Goal: Transaction & Acquisition: Subscribe to service/newsletter

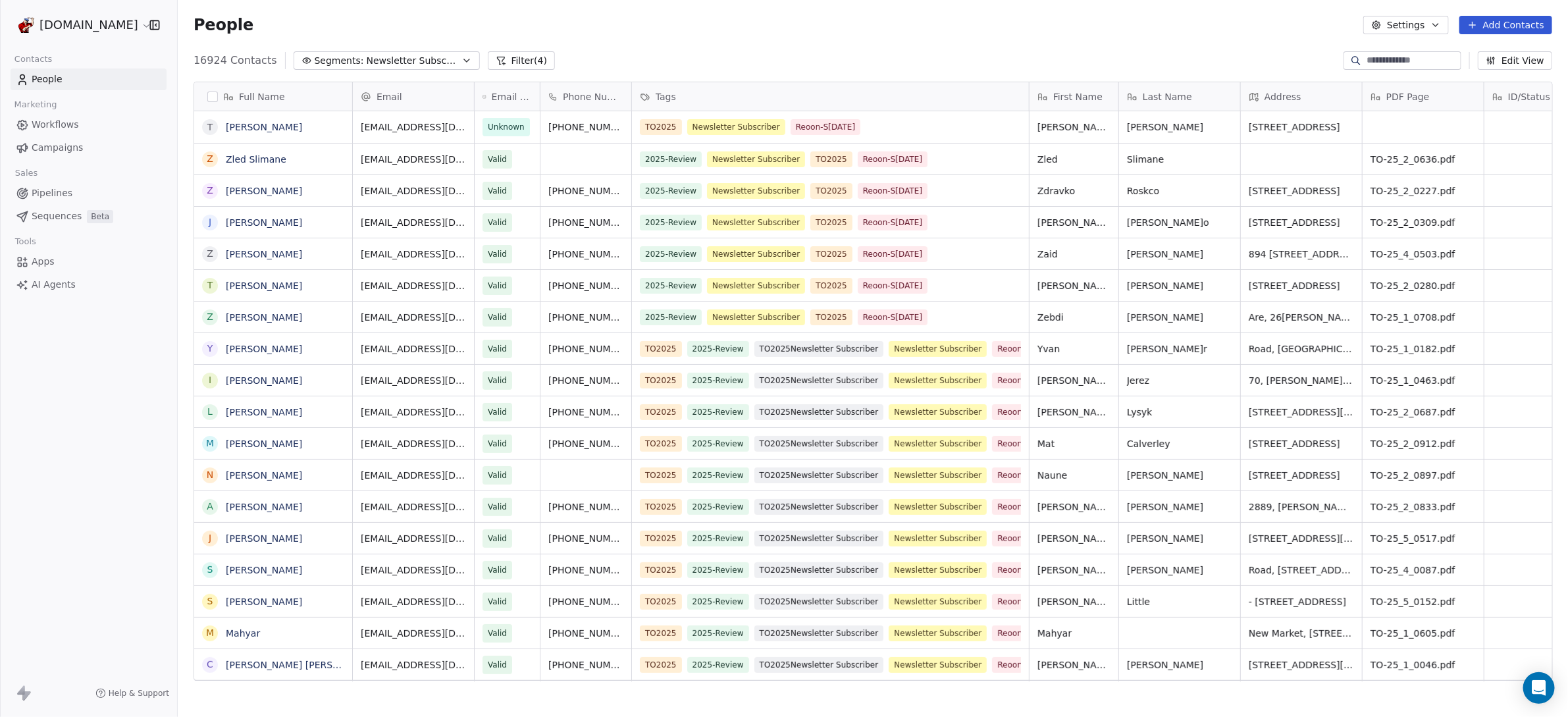
scroll to position [618, 1378]
click at [441, 61] on span "Newsletter Subscribers" at bounding box center [412, 60] width 92 height 14
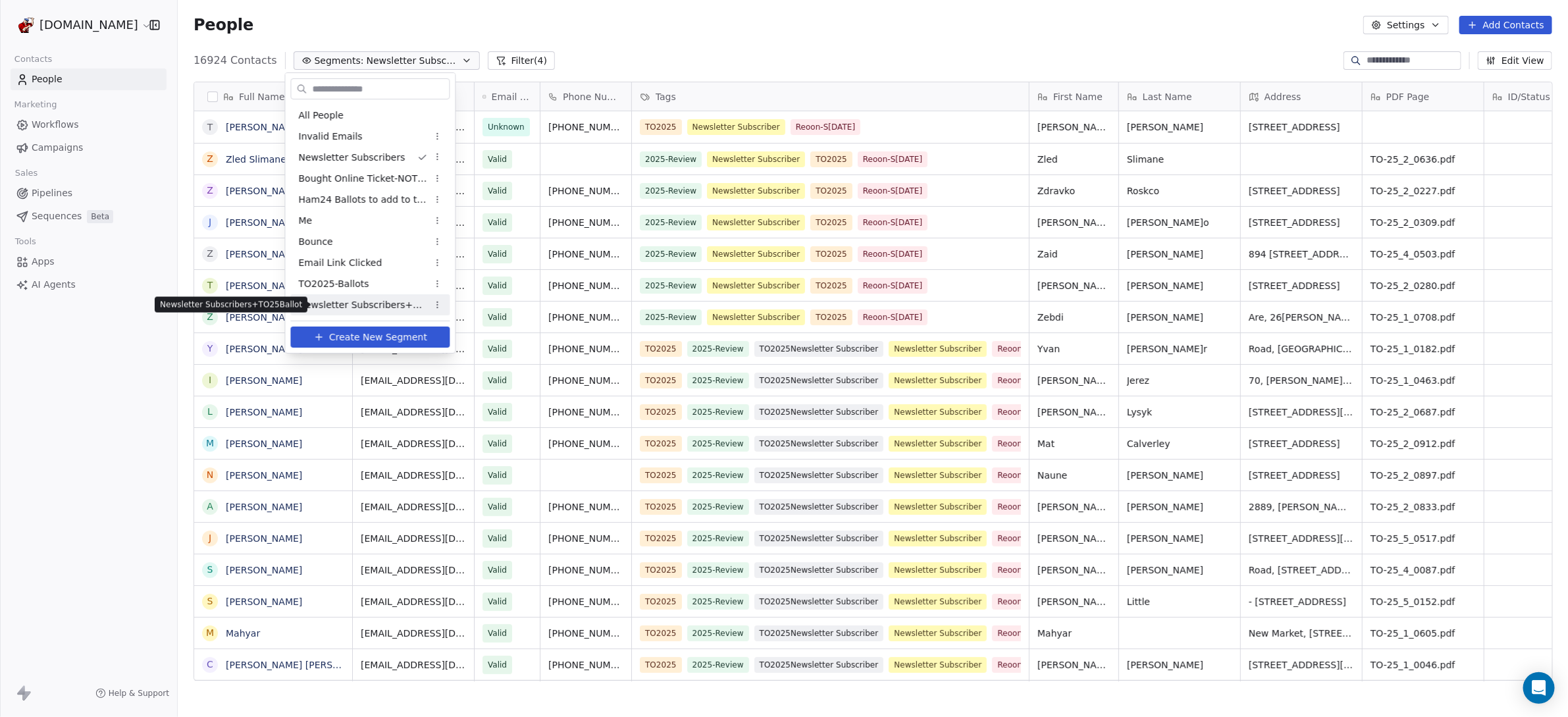
click at [393, 300] on span "Newsletter Subscribers+TO25Ballot" at bounding box center [363, 305] width 129 height 14
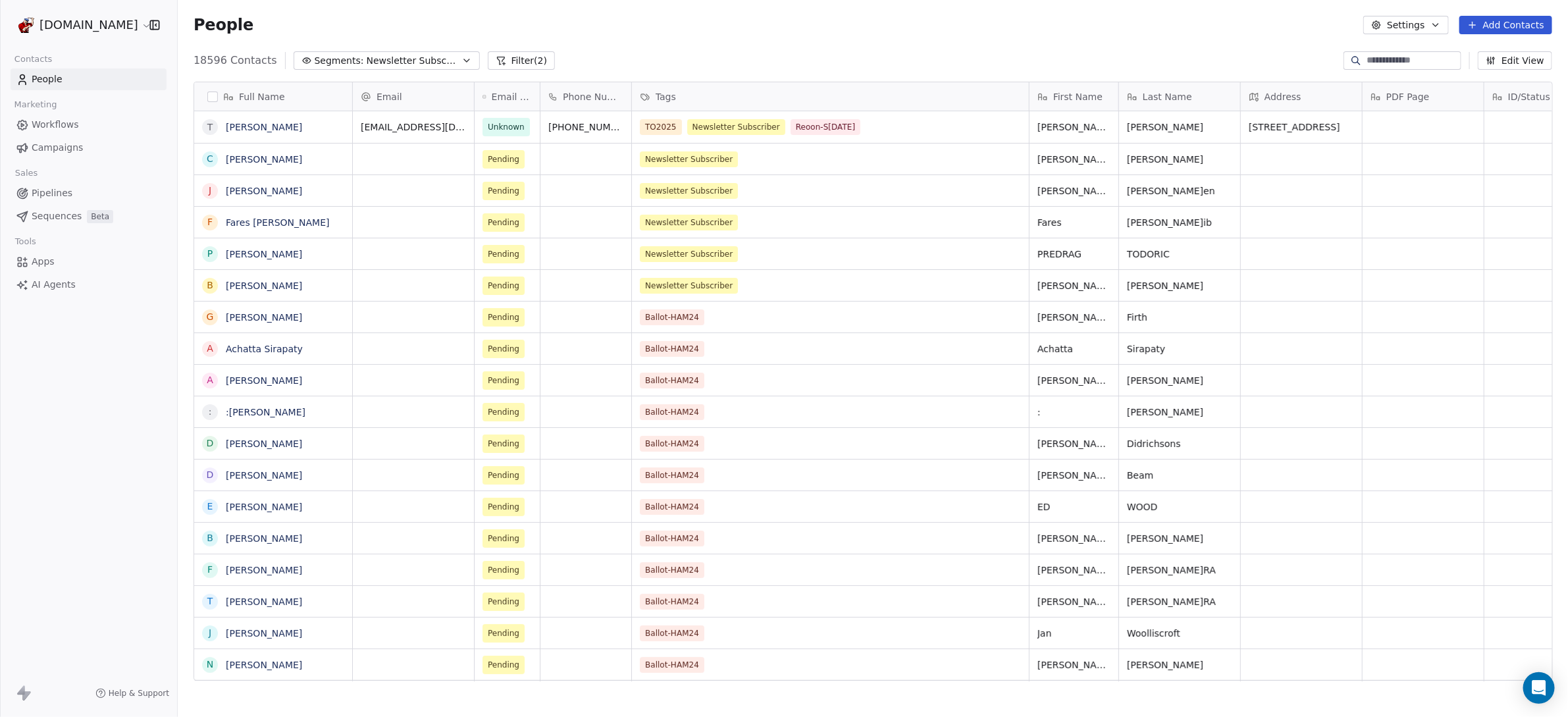
click at [514, 59] on button "Filter (2)" at bounding box center [522, 60] width 68 height 19
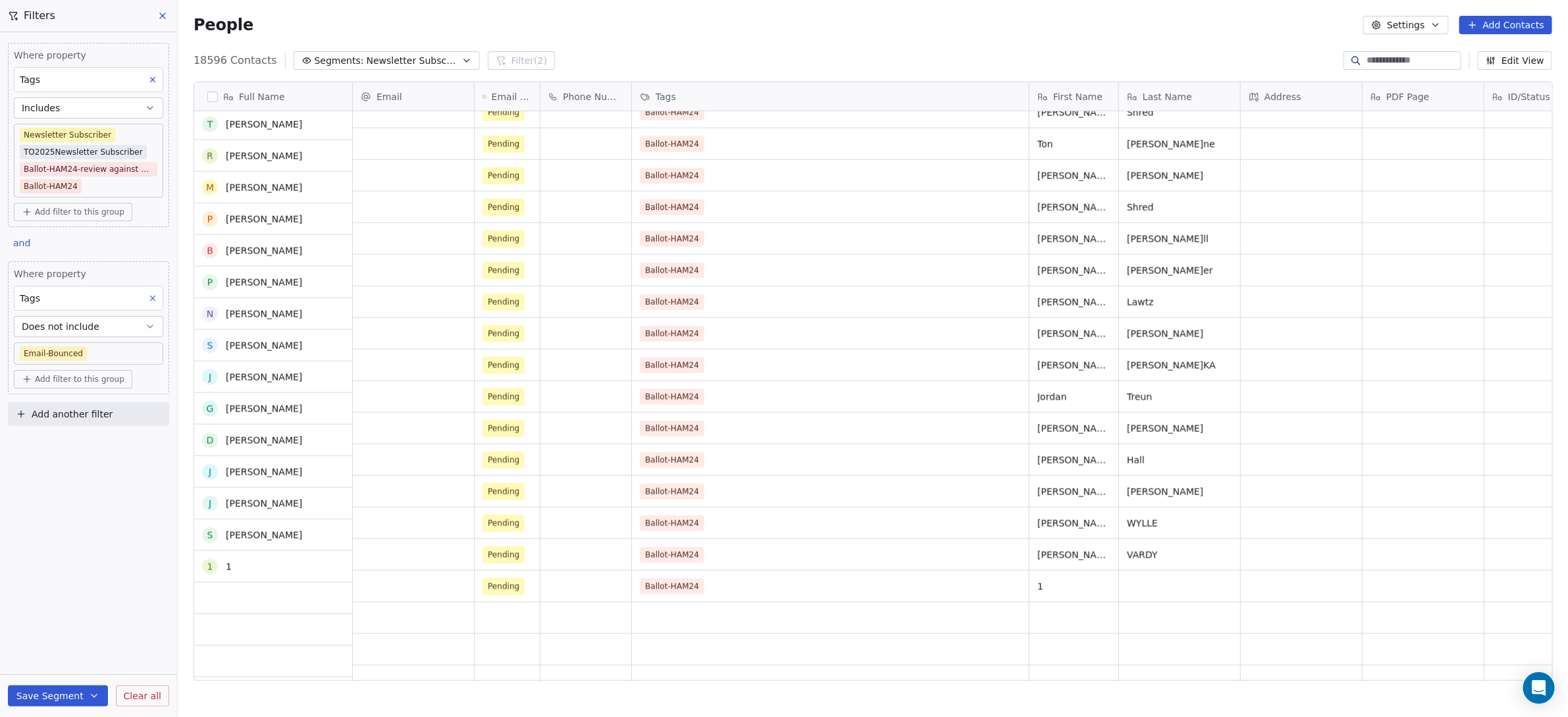
scroll to position [0, 0]
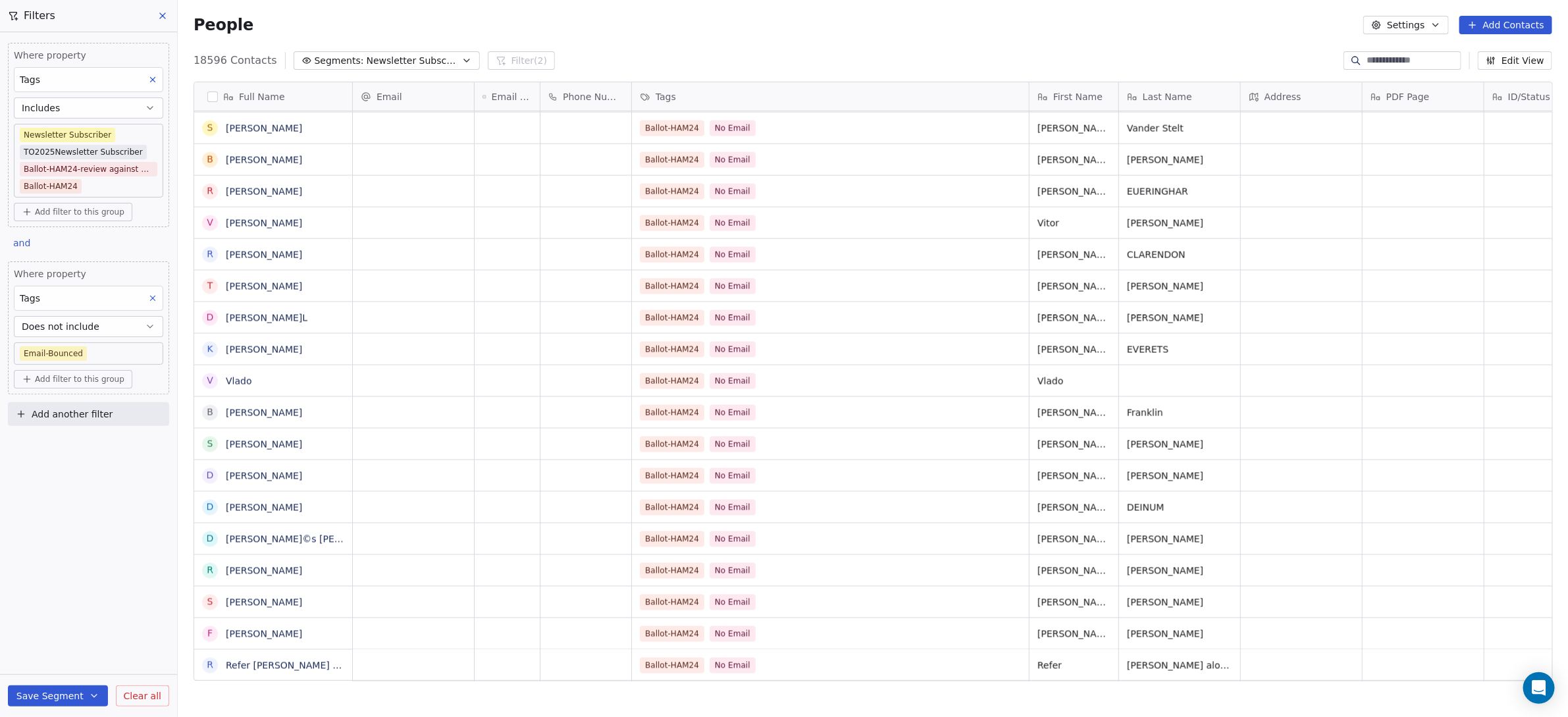
click at [53, 412] on span "Add another filter" at bounding box center [72, 414] width 81 height 14
click at [69, 442] on span "Contact properties" at bounding box center [64, 442] width 86 height 14
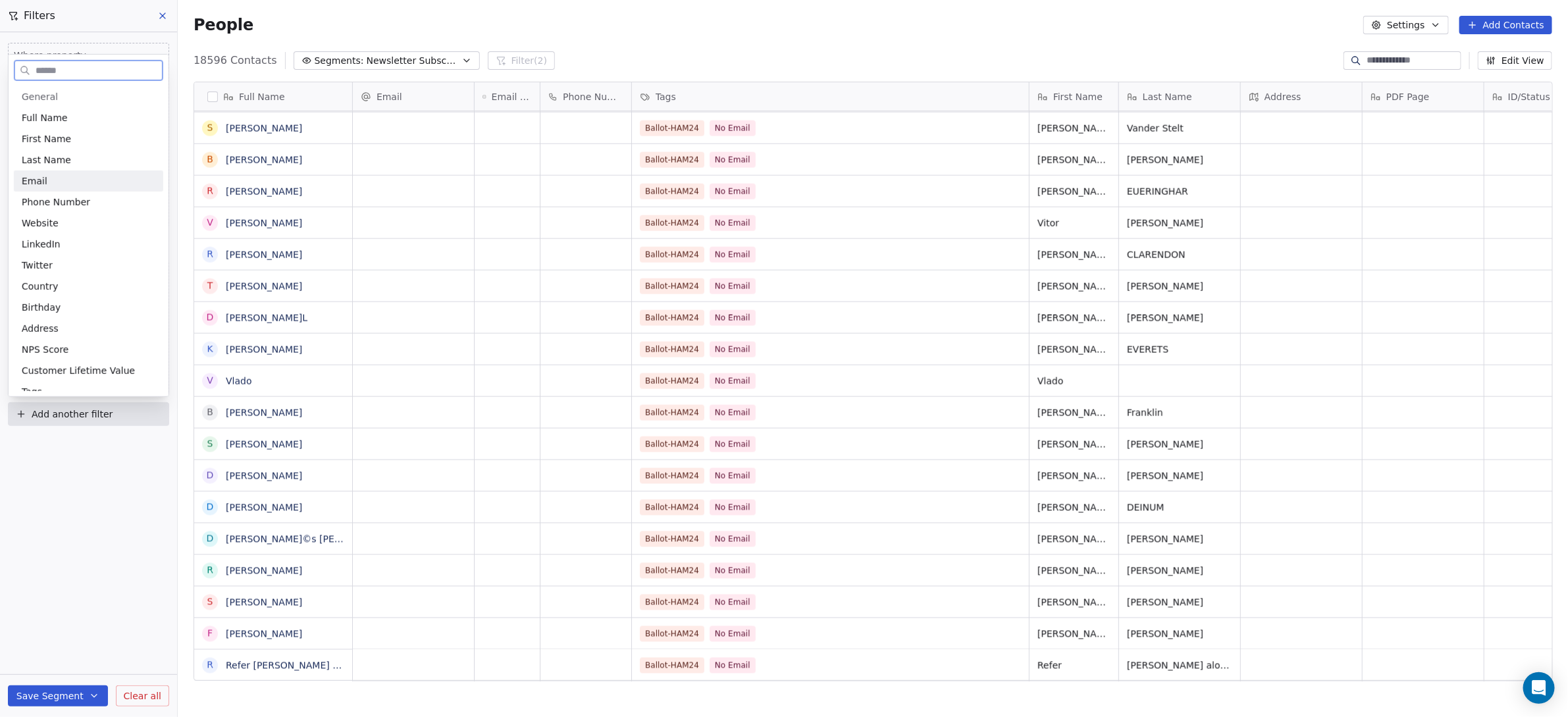
click at [53, 183] on div "Email" at bounding box center [88, 181] width 134 height 13
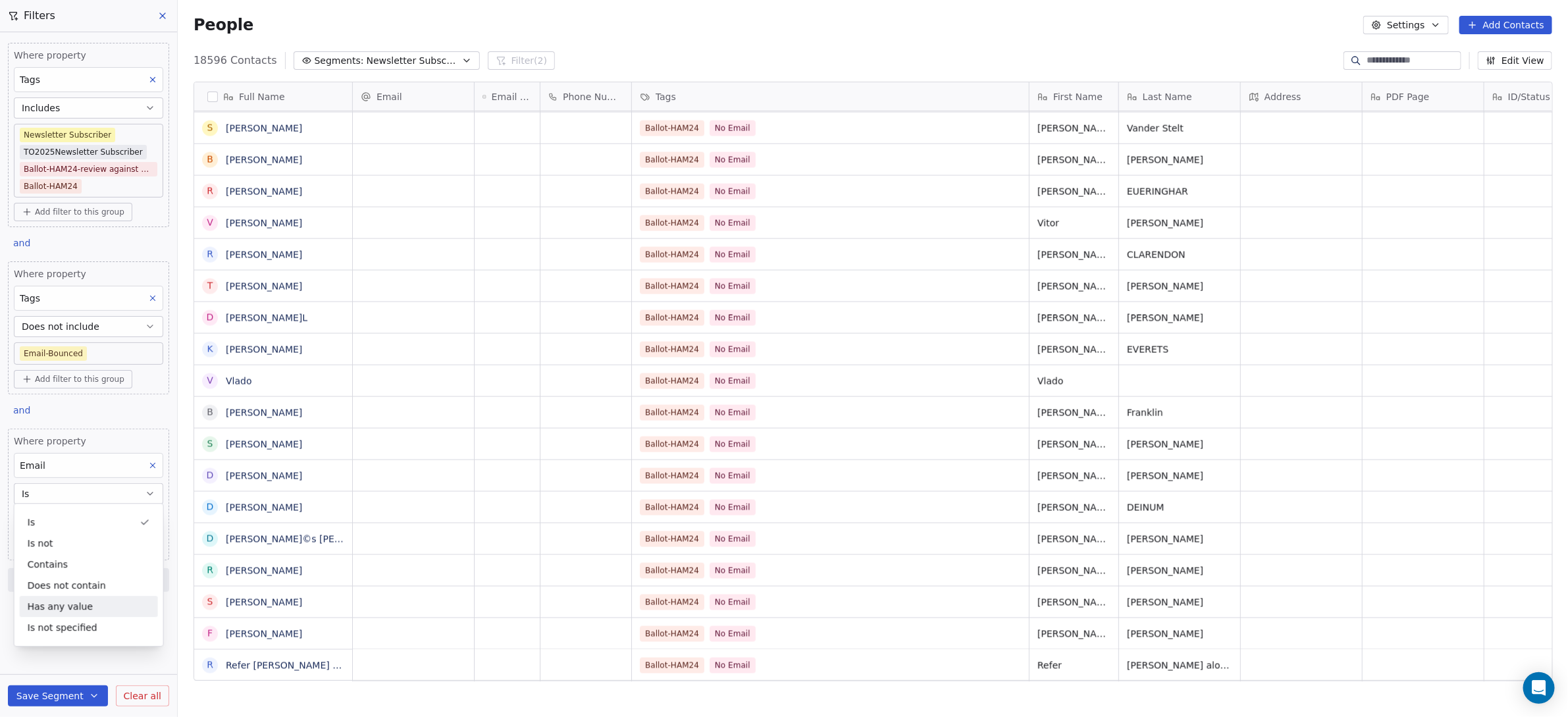
click at [73, 607] on div "Has any value" at bounding box center [88, 606] width 138 height 21
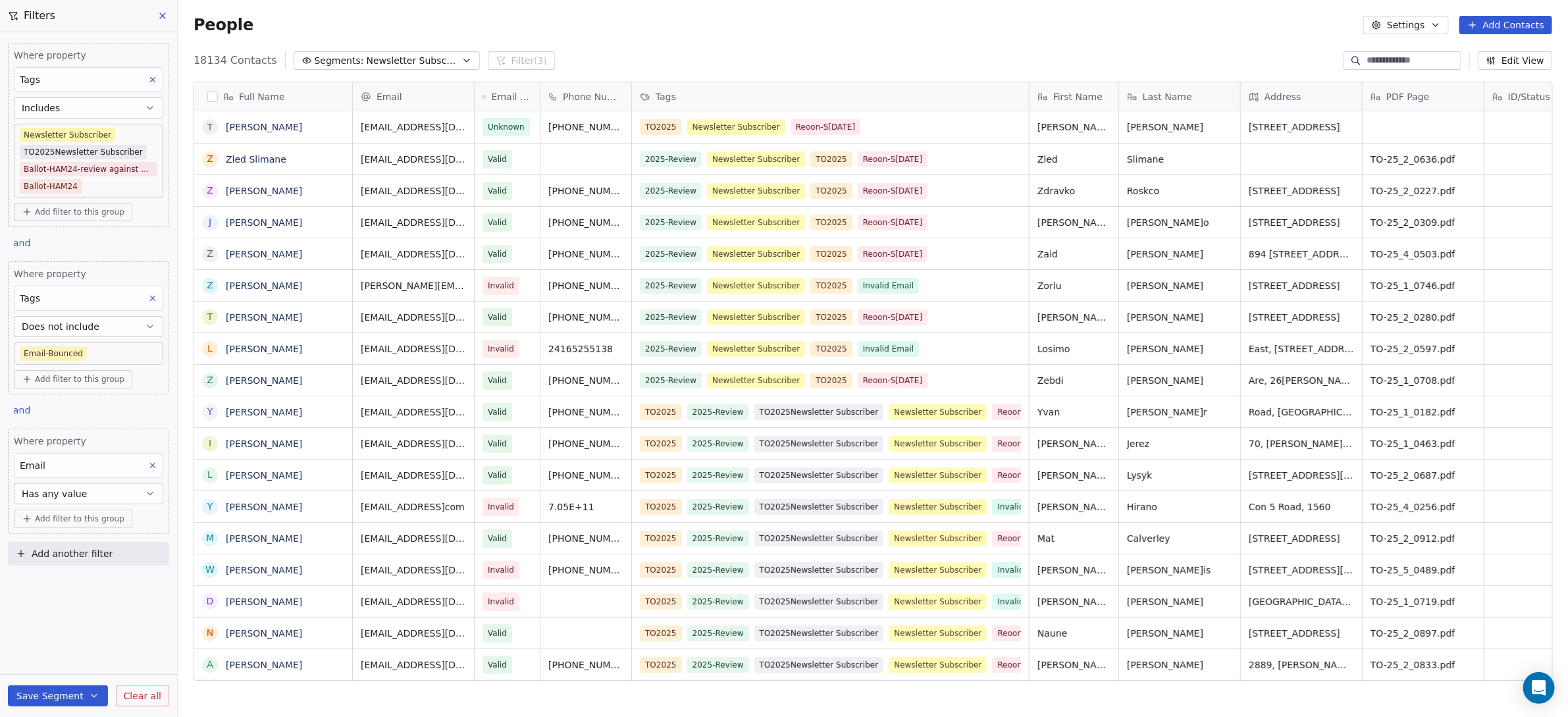
click at [75, 553] on span "Add another filter" at bounding box center [72, 554] width 81 height 14
click at [76, 582] on span "Contact properties" at bounding box center [64, 580] width 86 height 14
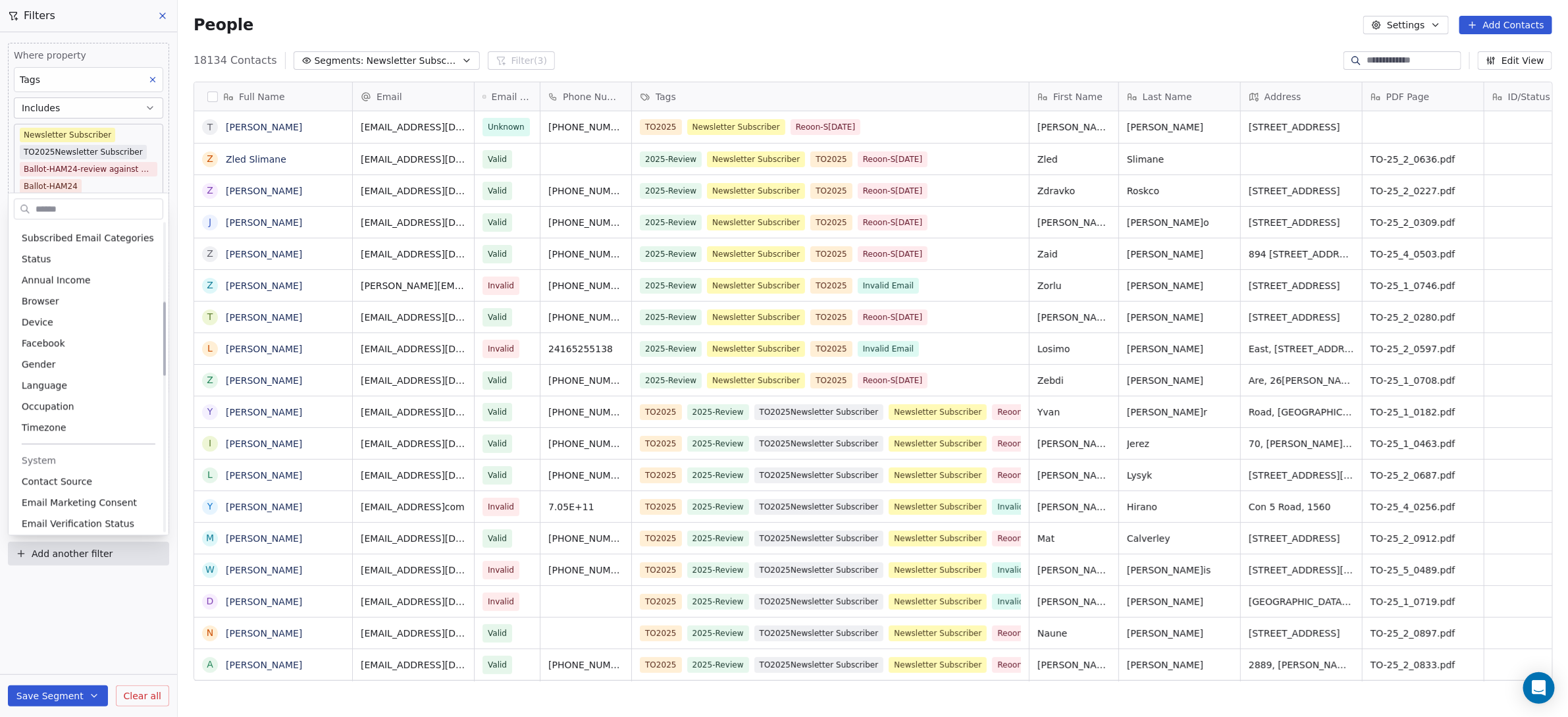
scroll to position [329, 0]
click at [84, 504] on span "Email Verification Status" at bounding box center [78, 508] width 113 height 13
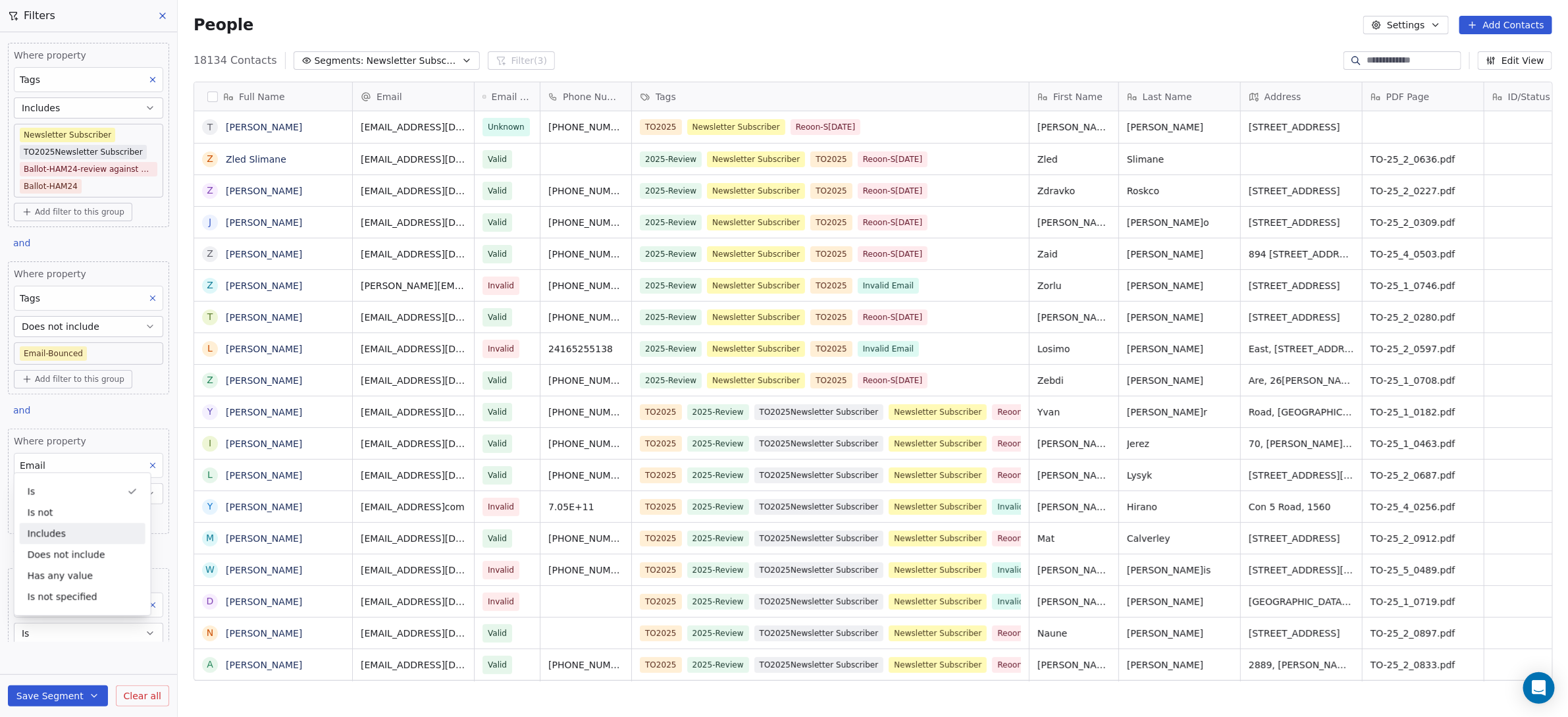
click at [65, 533] on div "Includes" at bounding box center [82, 533] width 125 height 21
click at [71, 623] on button "Includes" at bounding box center [89, 633] width 149 height 21
click at [53, 527] on div "Includes" at bounding box center [82, 533] width 125 height 21
click at [68, 550] on span "Add another filter" at bounding box center [72, 554] width 81 height 14
click at [71, 575] on span "Contact properties" at bounding box center [64, 580] width 86 height 14
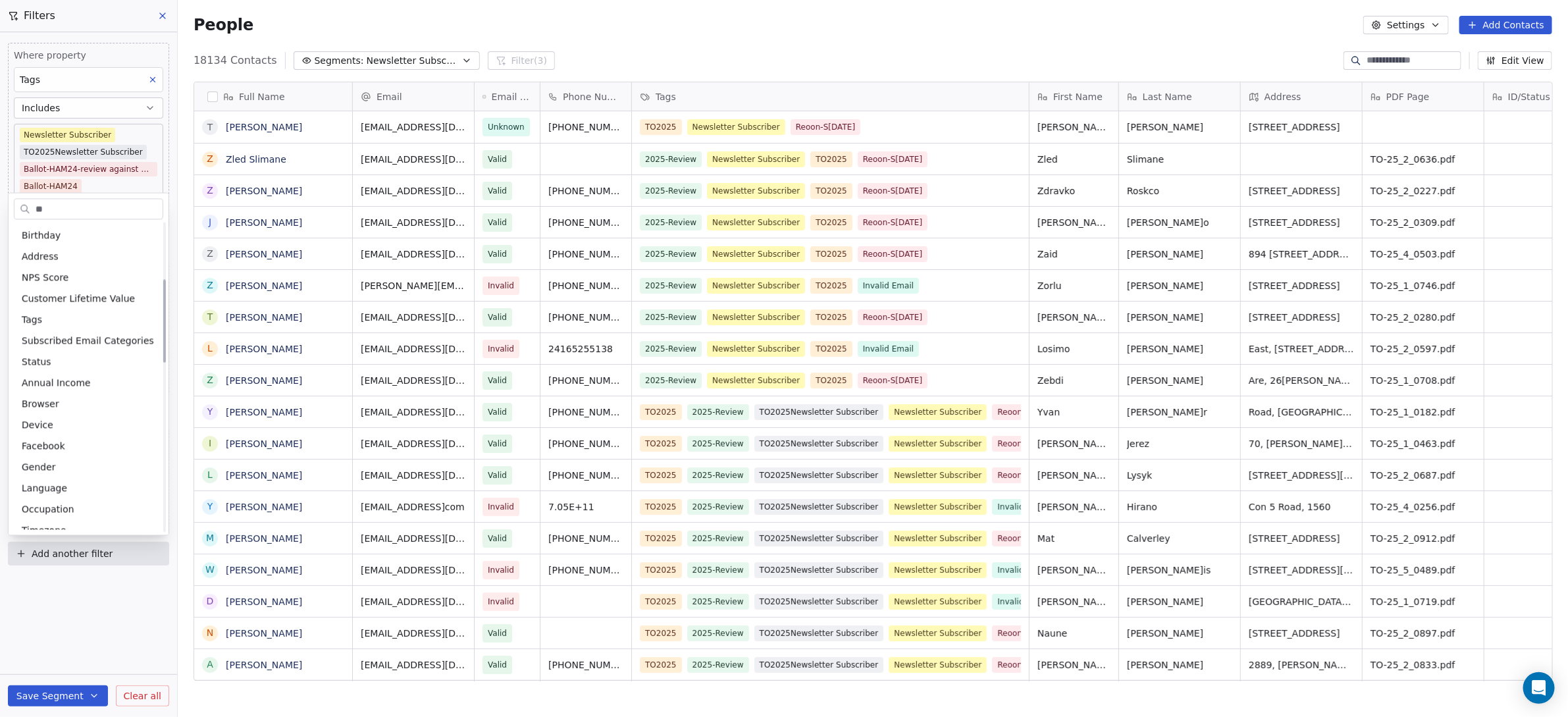
scroll to position [0, 0]
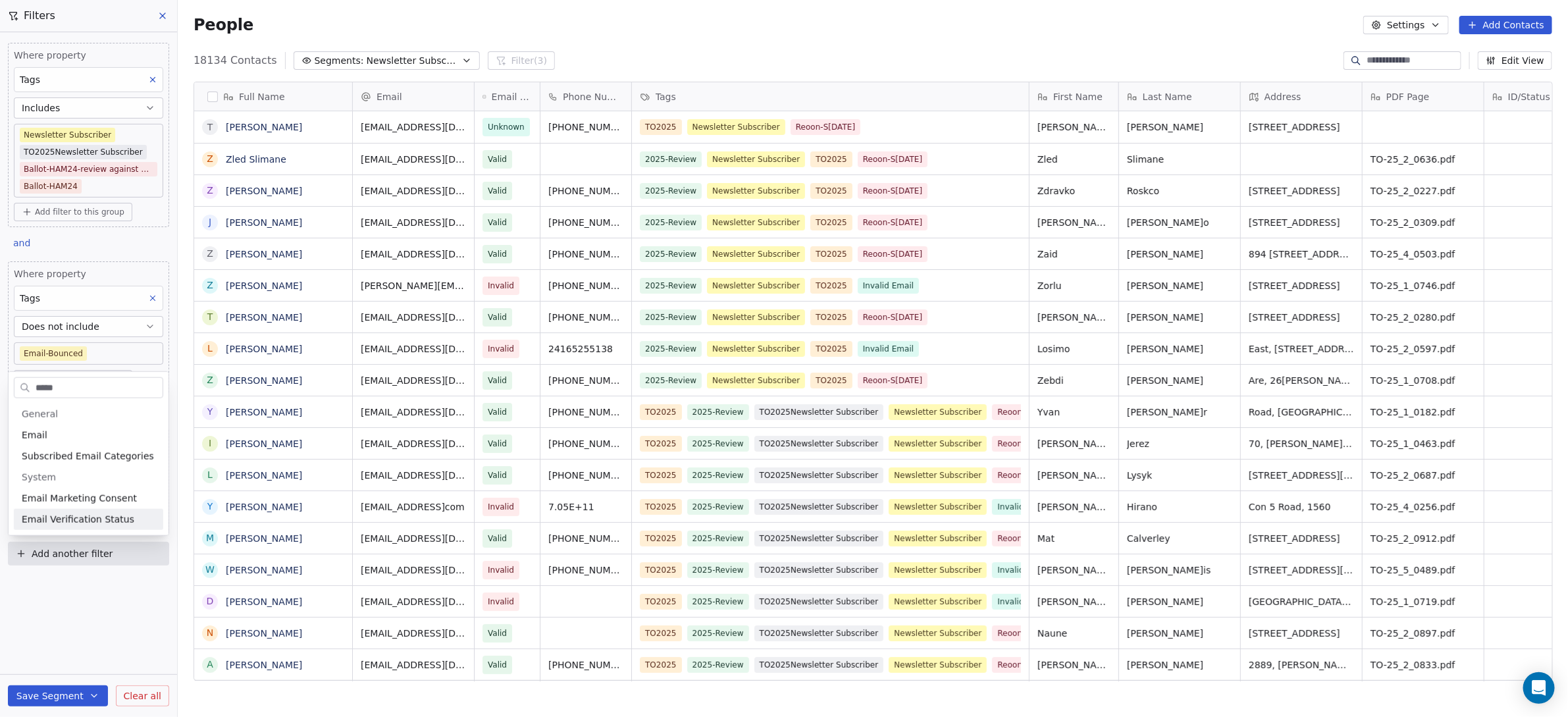
type input "*****"
click at [75, 521] on span "Email Verification Status" at bounding box center [78, 519] width 113 height 13
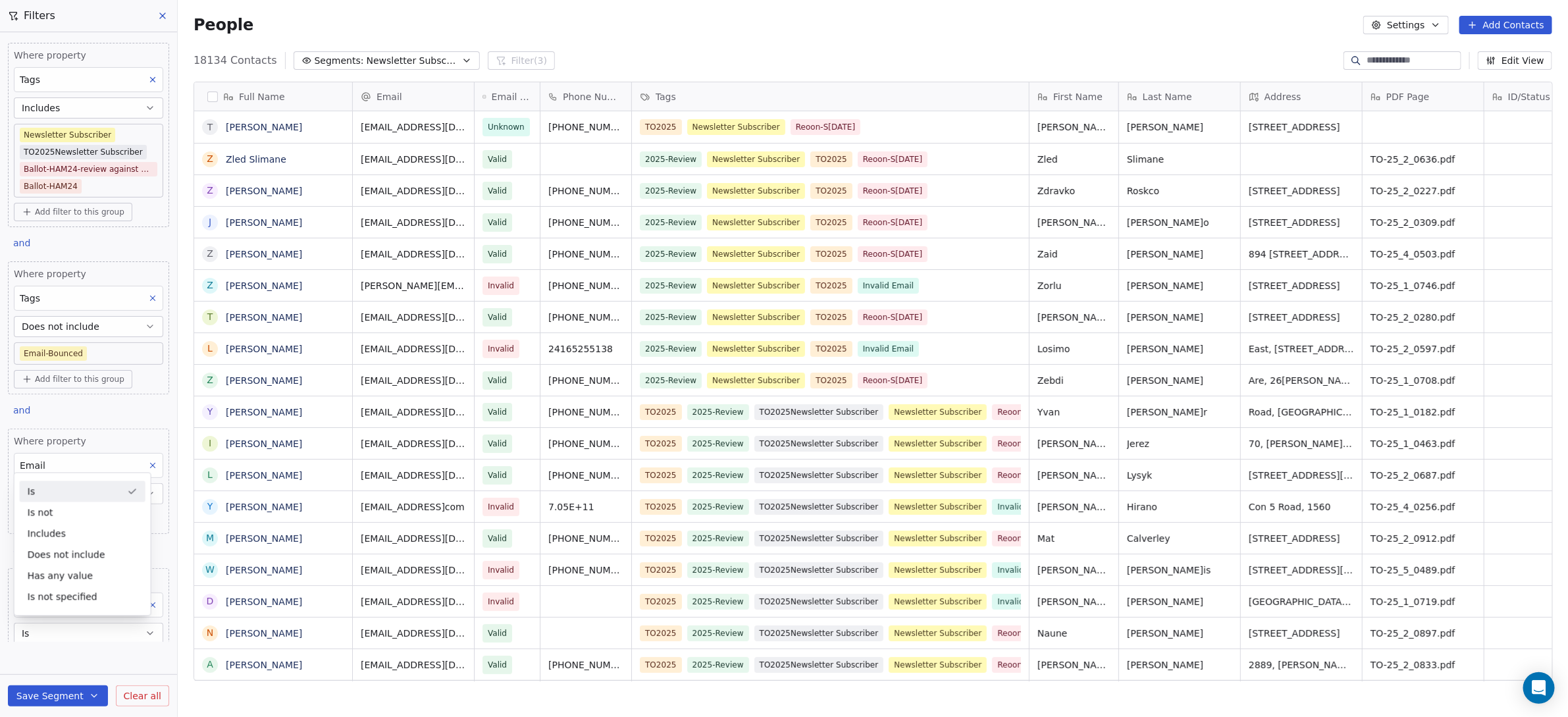
click at [46, 492] on div "Is" at bounding box center [82, 492] width 125 height 21
click at [83, 378] on span "Add filter to this group" at bounding box center [80, 379] width 90 height 10
click at [87, 359] on html "WoodShows.com Contacts People Marketing Workflows Campaigns Sales Pipelines Seq…" at bounding box center [784, 358] width 1568 height 717
click at [89, 353] on body "WoodShows.com Contacts People Marketing Workflows Campaigns Sales Pipelines Seq…" at bounding box center [784, 358] width 1568 height 717
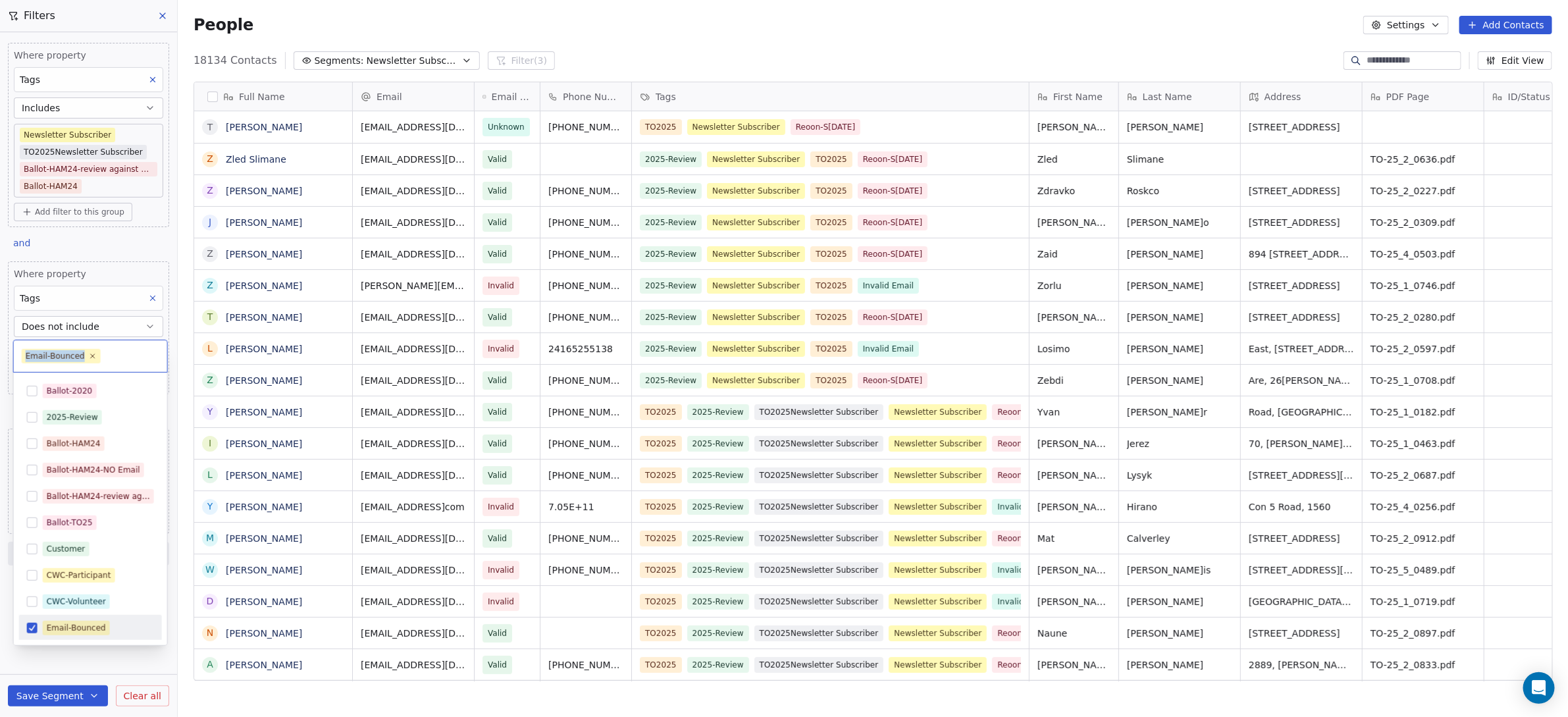
click at [89, 353] on icon at bounding box center [93, 356] width 8 height 8
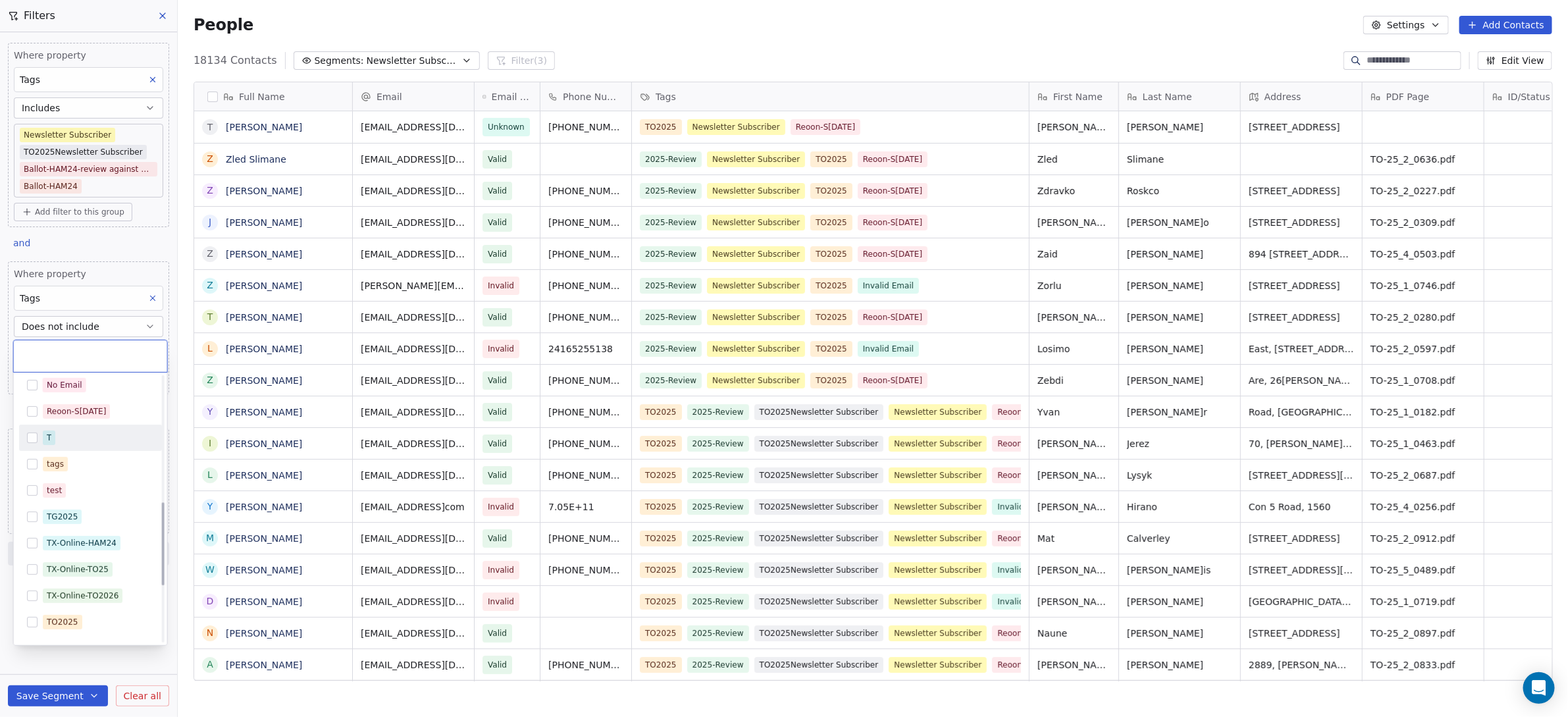
scroll to position [334, 0]
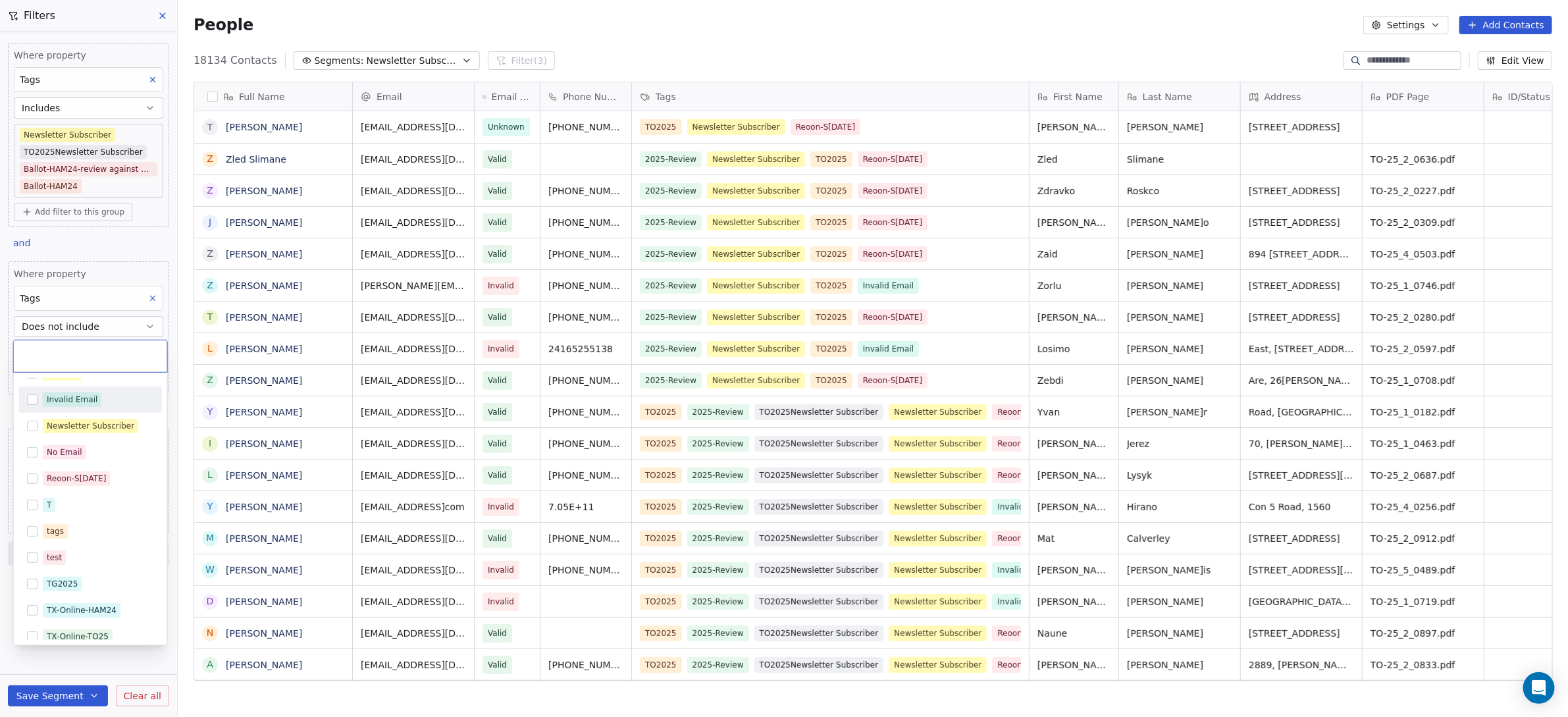
click at [28, 398] on button "Suggestions" at bounding box center [32, 399] width 10 height 10
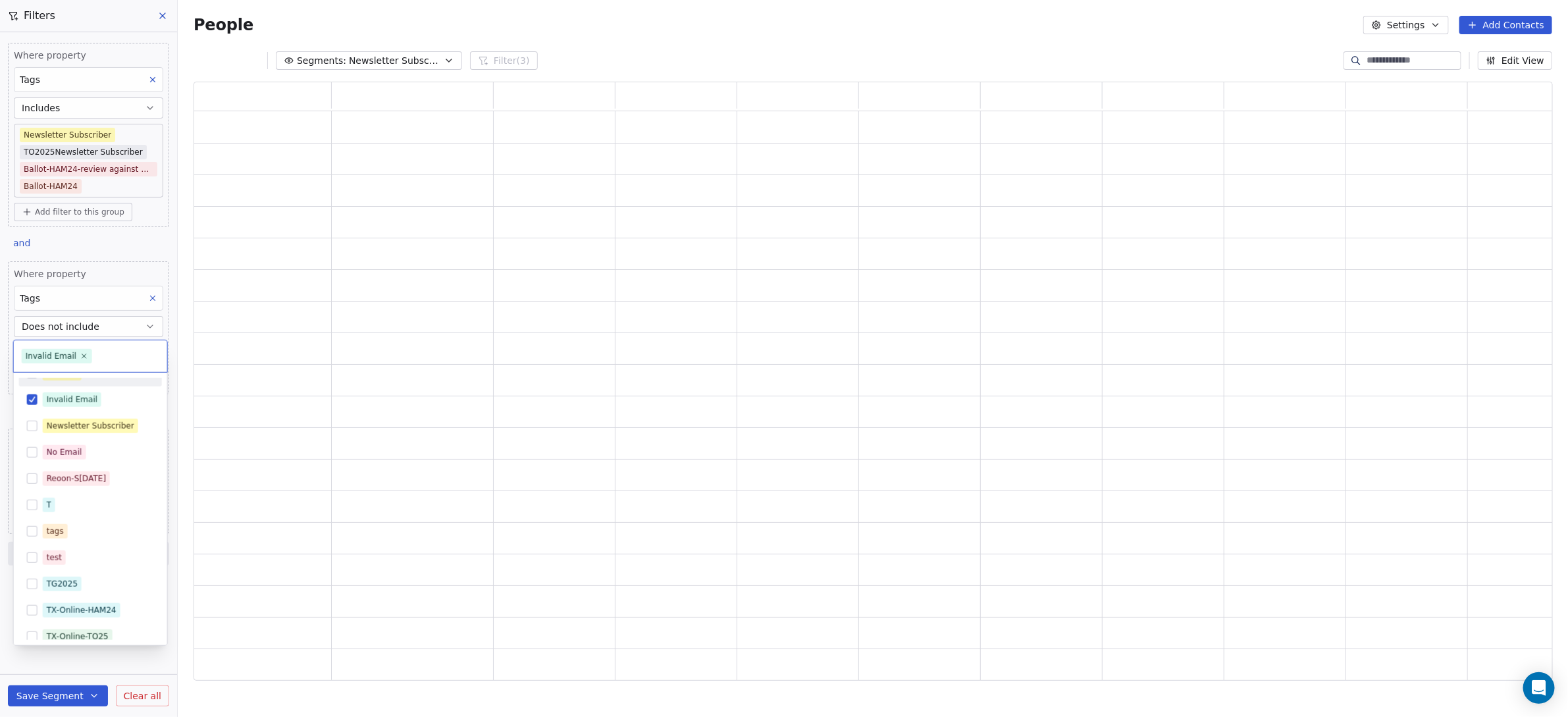
click at [134, 251] on html "WoodShows.com Contacts People Marketing Workflows Campaigns Sales Pipelines Seq…" at bounding box center [784, 358] width 1568 height 717
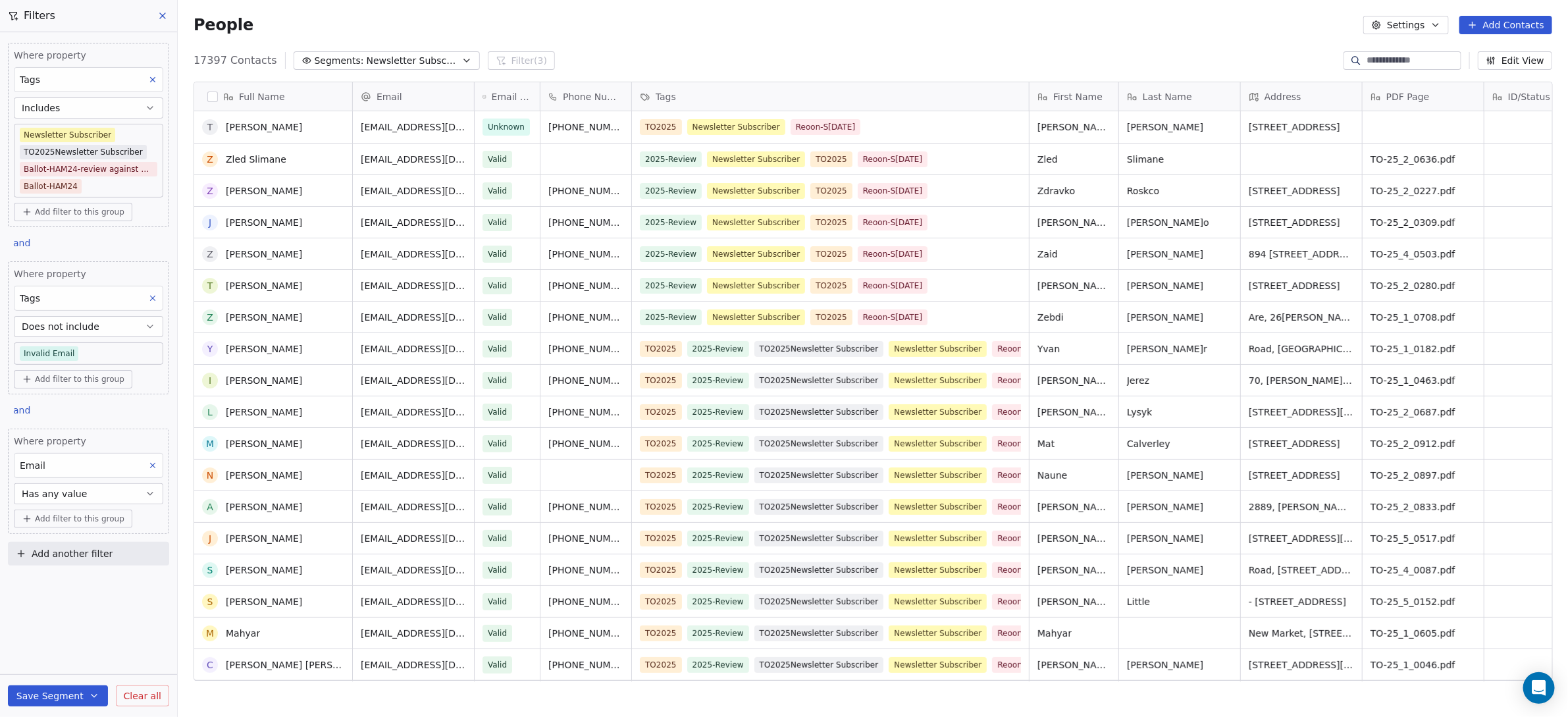
scroll to position [0, 0]
click at [53, 700] on button "Save Segment" at bounding box center [58, 695] width 100 height 21
click at [49, 668] on span "Update existing segment" at bounding box center [95, 663] width 116 height 13
click at [438, 63] on span "Newsletter Subscribers+TO25Ballot" at bounding box center [412, 60] width 92 height 14
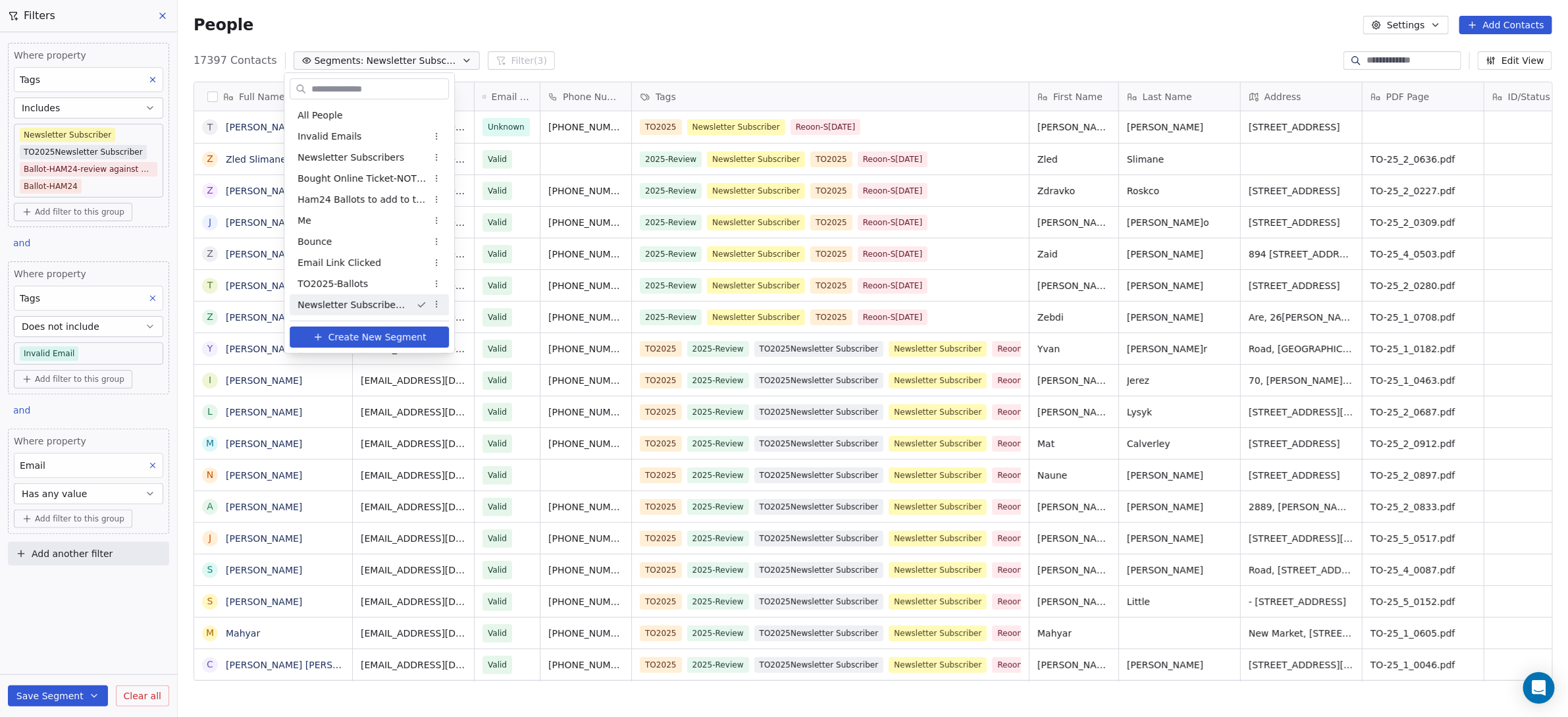
click at [440, 308] on html "WoodShows.com Contacts People Marketing Workflows Campaigns Sales Pipelines Seq…" at bounding box center [784, 358] width 1568 height 717
click at [451, 351] on div "Rename" at bounding box center [479, 350] width 89 height 21
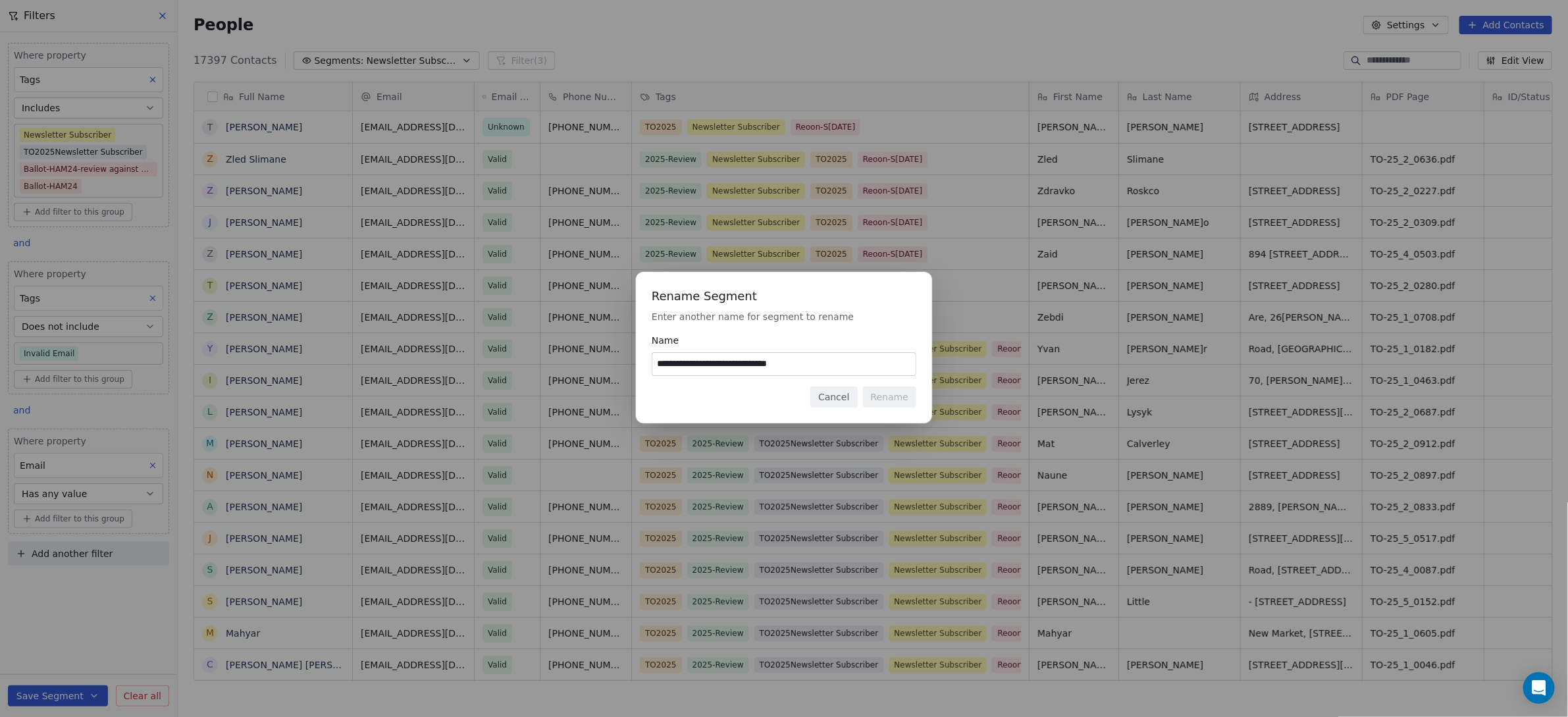
click at [703, 363] on input "**********" at bounding box center [784, 364] width 263 height 22
type input "**********"
click at [873, 392] on button "Rename" at bounding box center [889, 397] width 53 height 21
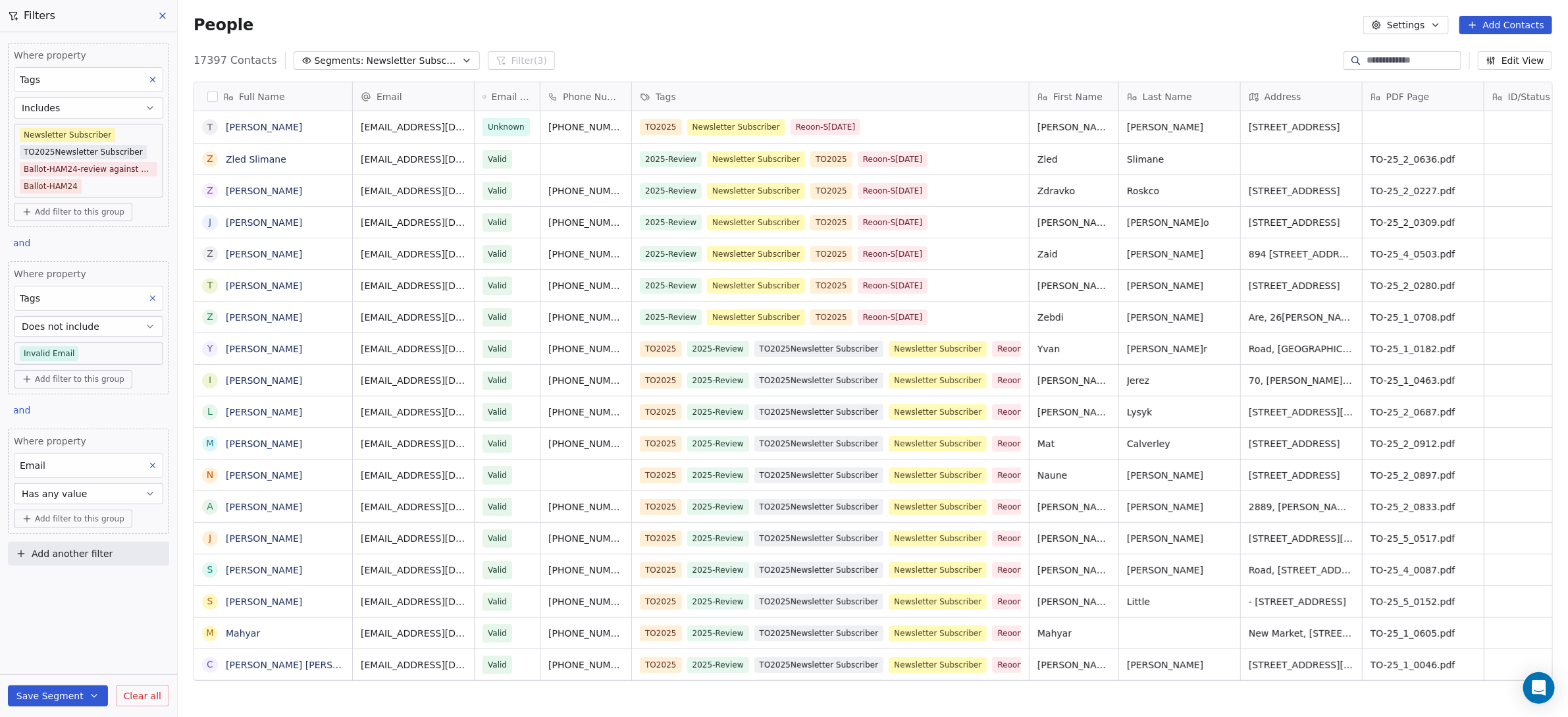
click at [163, 18] on icon at bounding box center [163, 16] width 10 height 10
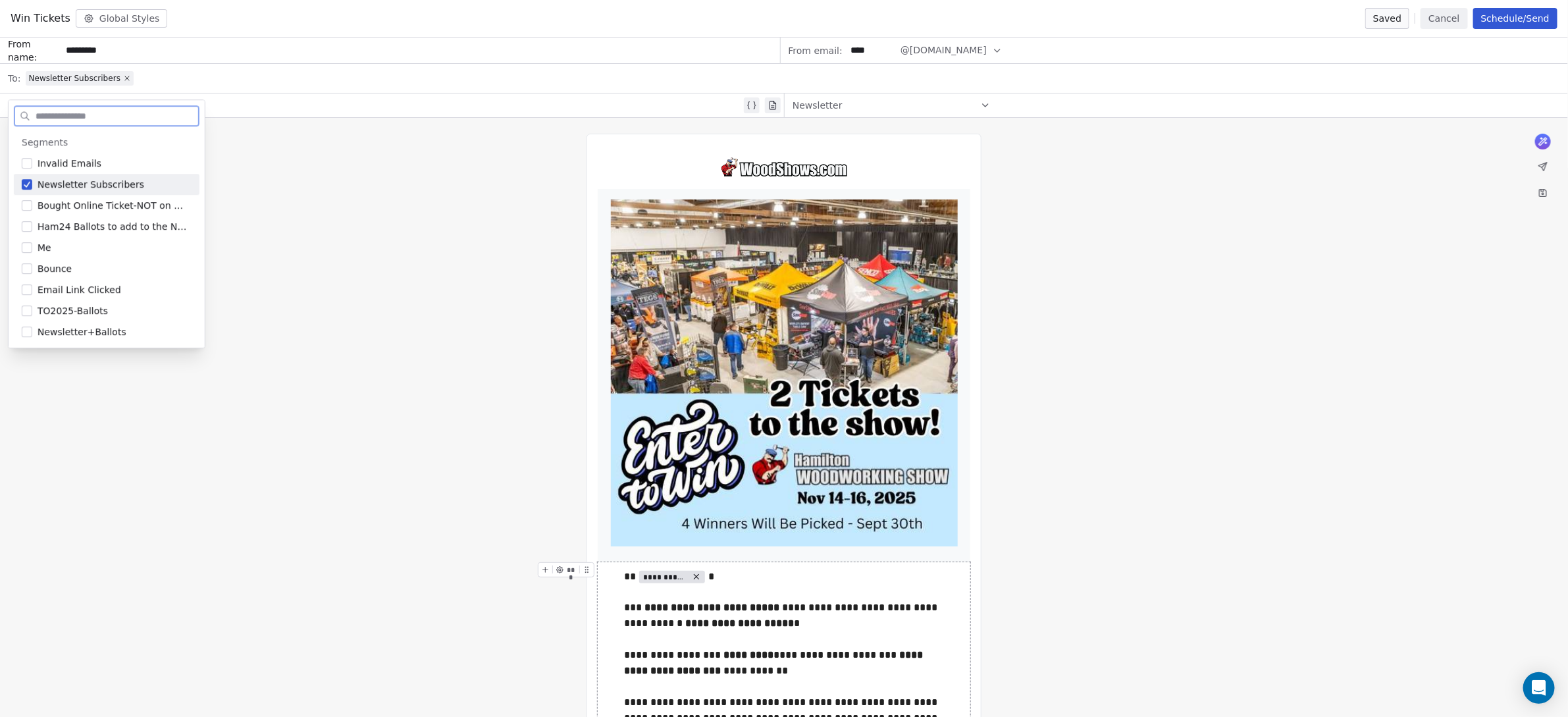
click at [22, 179] on button "Suggestions" at bounding box center [27, 184] width 10 height 10
click at [25, 327] on button "Suggestions" at bounding box center [27, 331] width 10 height 10
click at [405, 285] on div "**********" at bounding box center [784, 611] width 1568 height 987
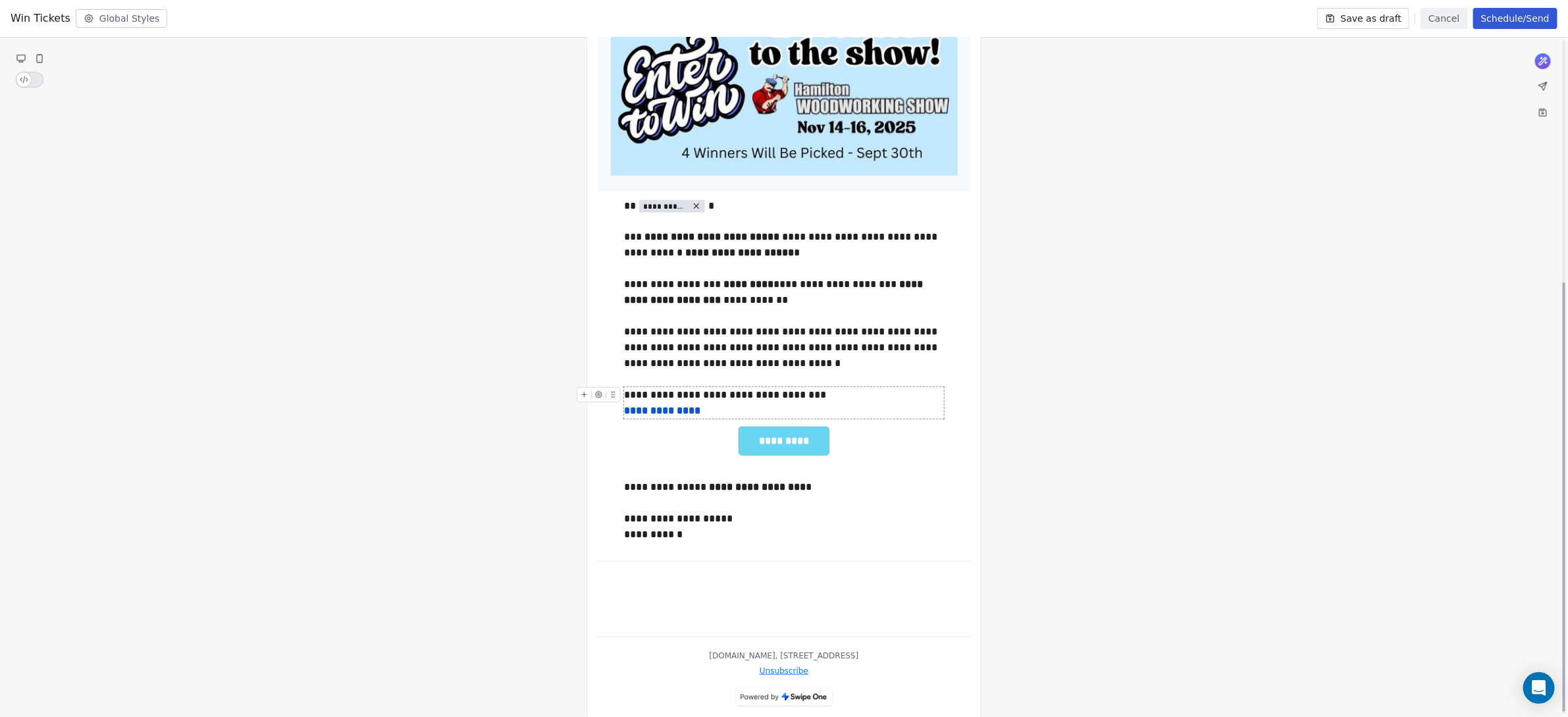
scroll to position [387, 0]
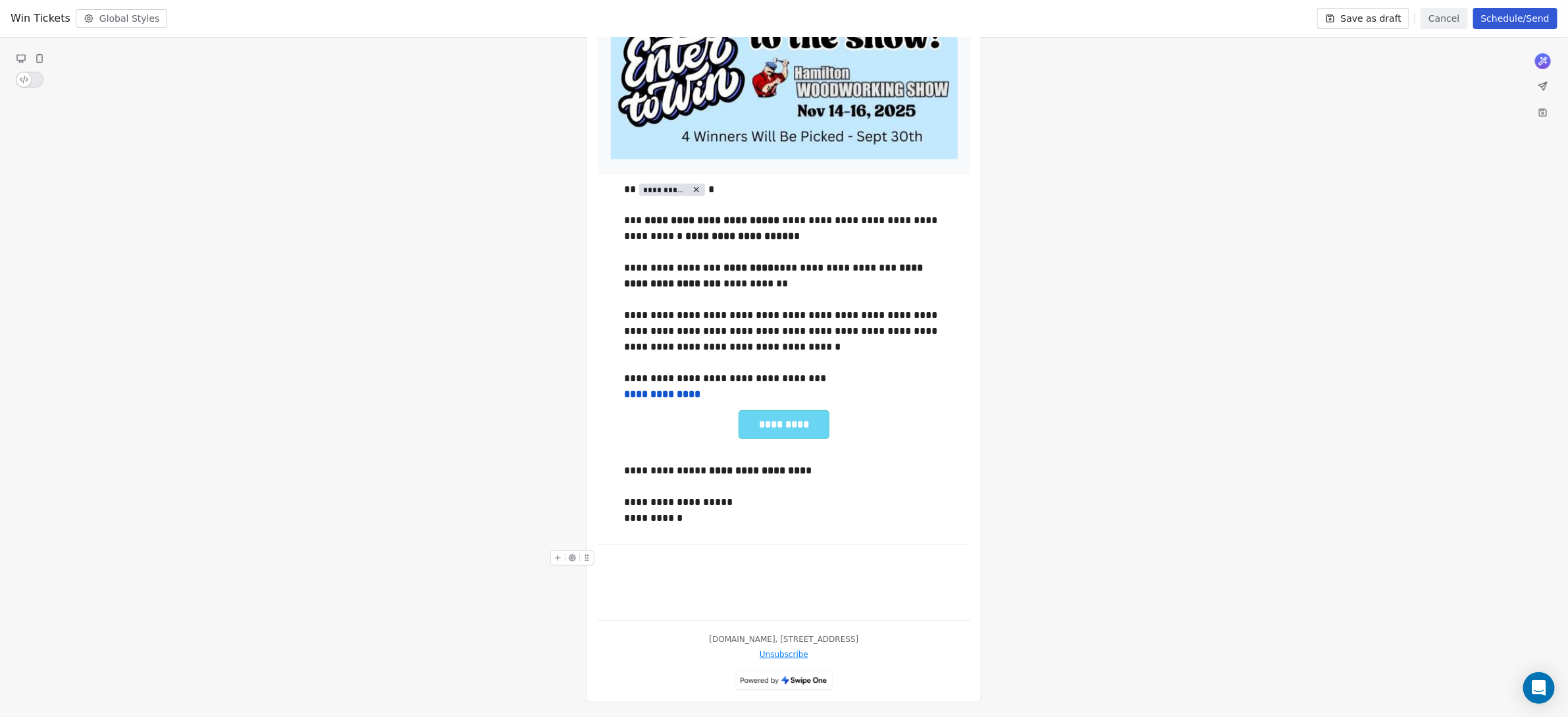
click at [665, 556] on div at bounding box center [784, 557] width 372 height 16
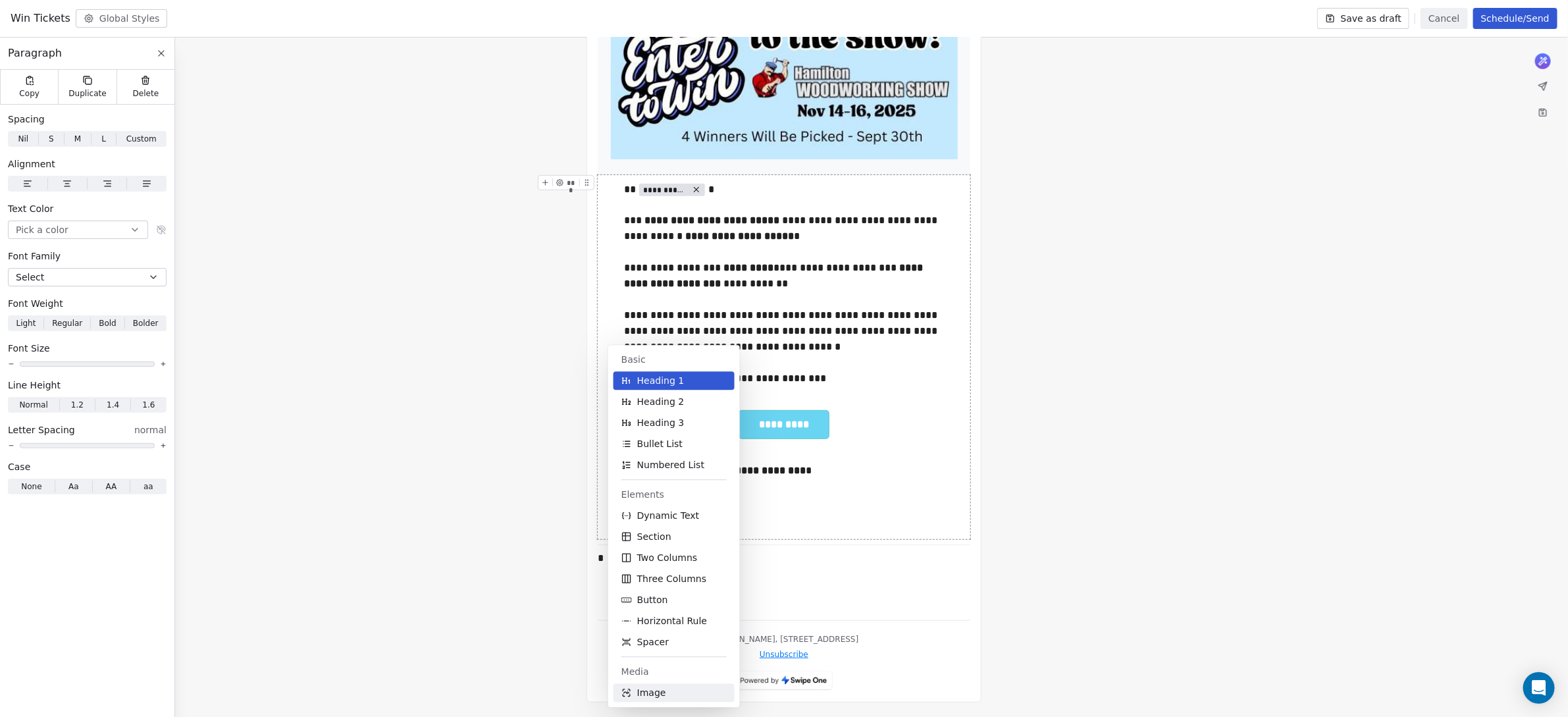
click at [660, 695] on span "Image" at bounding box center [652, 692] width 29 height 13
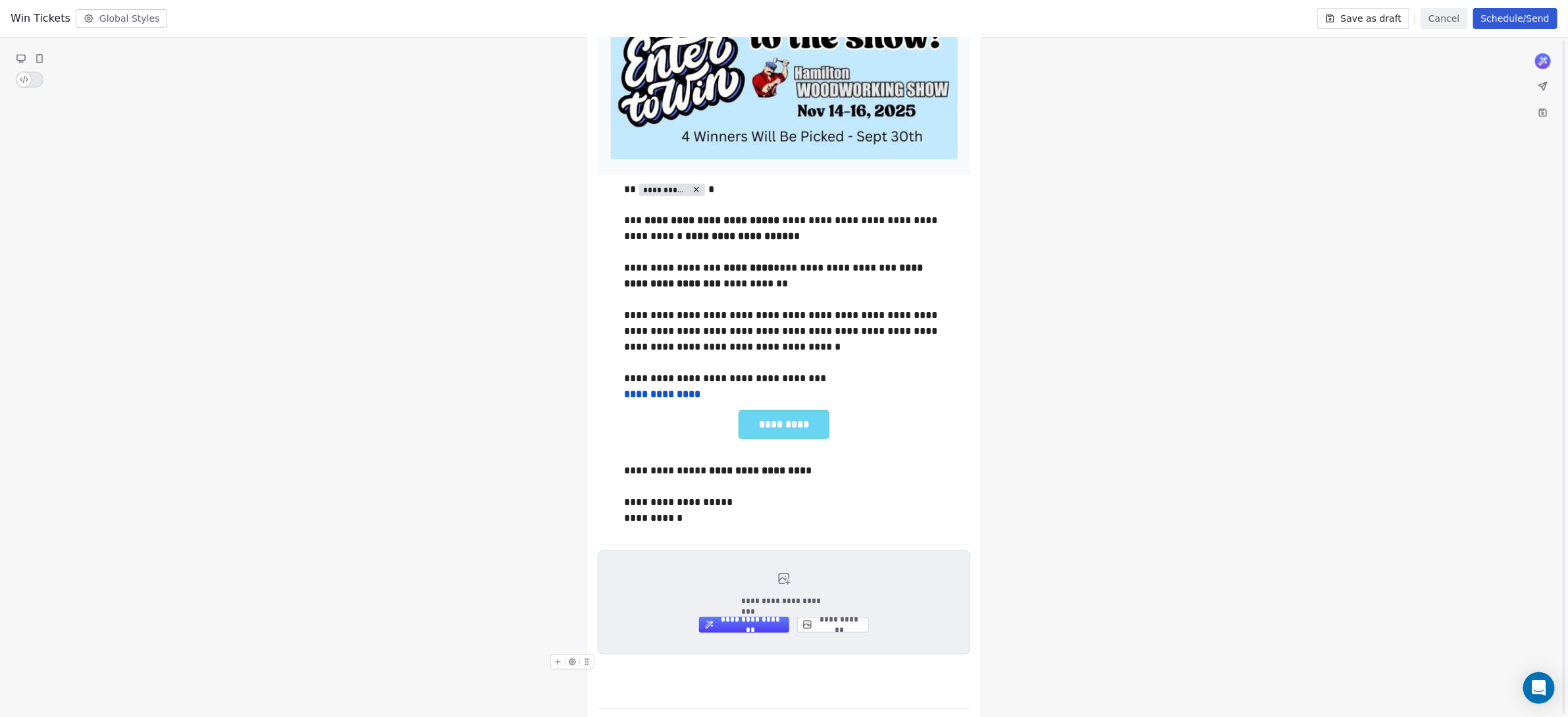
scroll to position [346, 0]
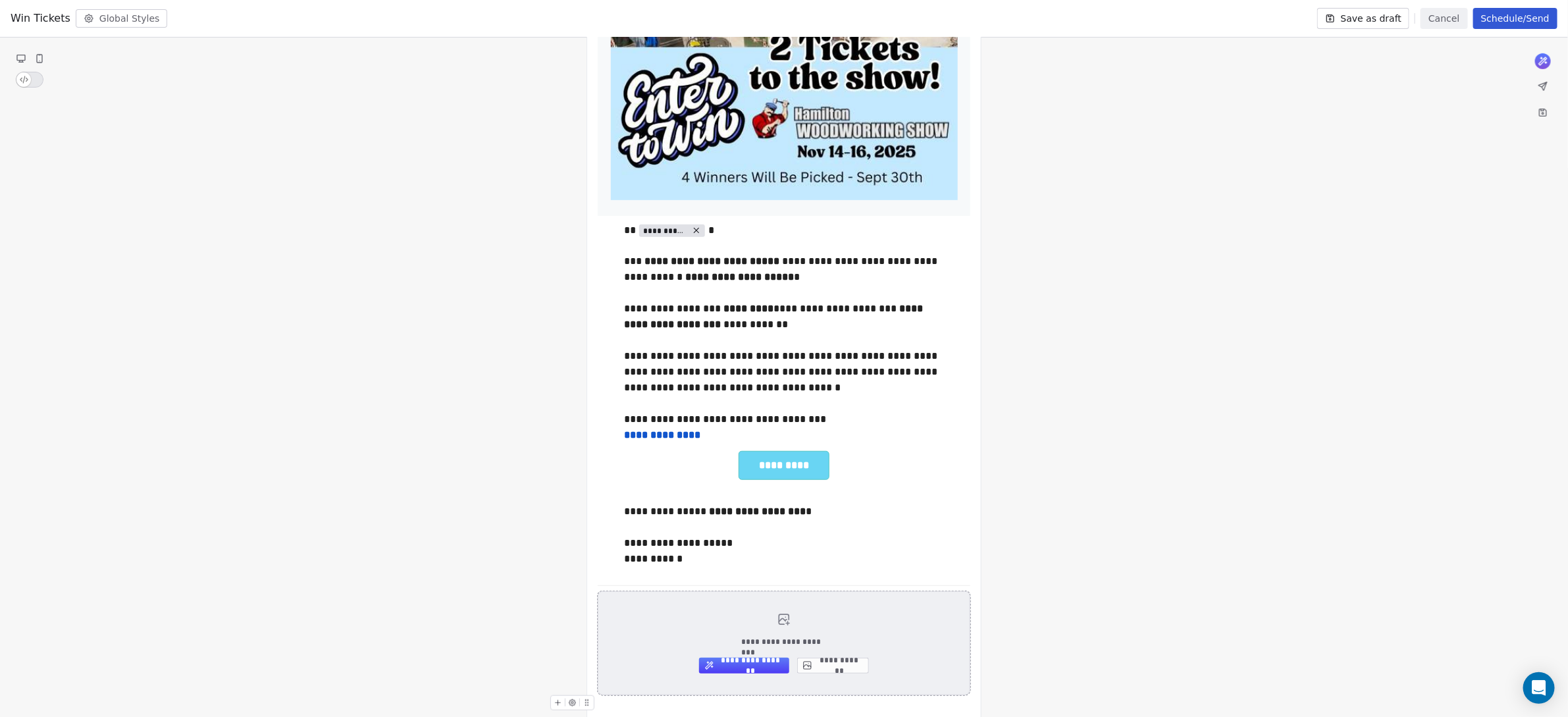
click at [767, 639] on span "**********" at bounding box center [784, 642] width 86 height 10
click at [830, 666] on button "**********" at bounding box center [833, 665] width 72 height 16
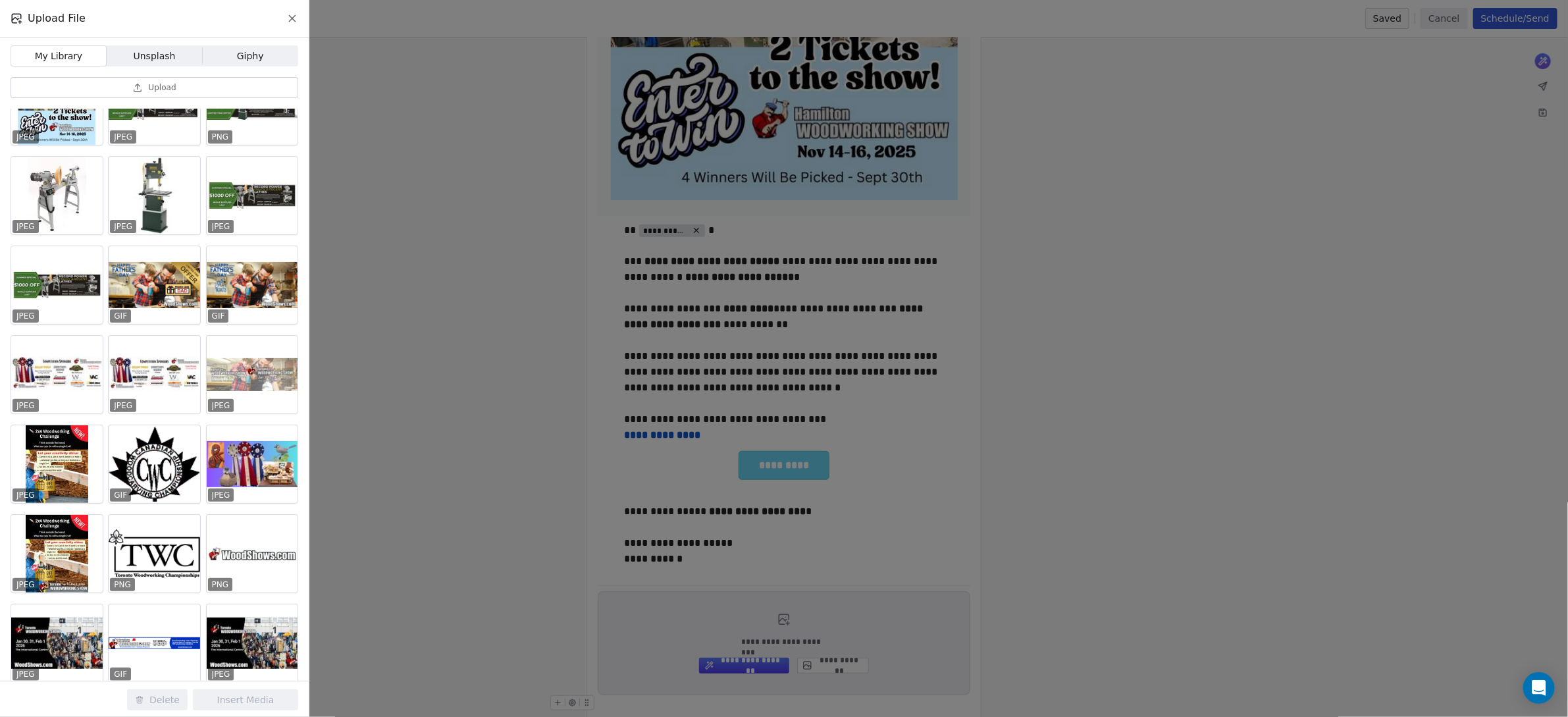
scroll to position [0, 0]
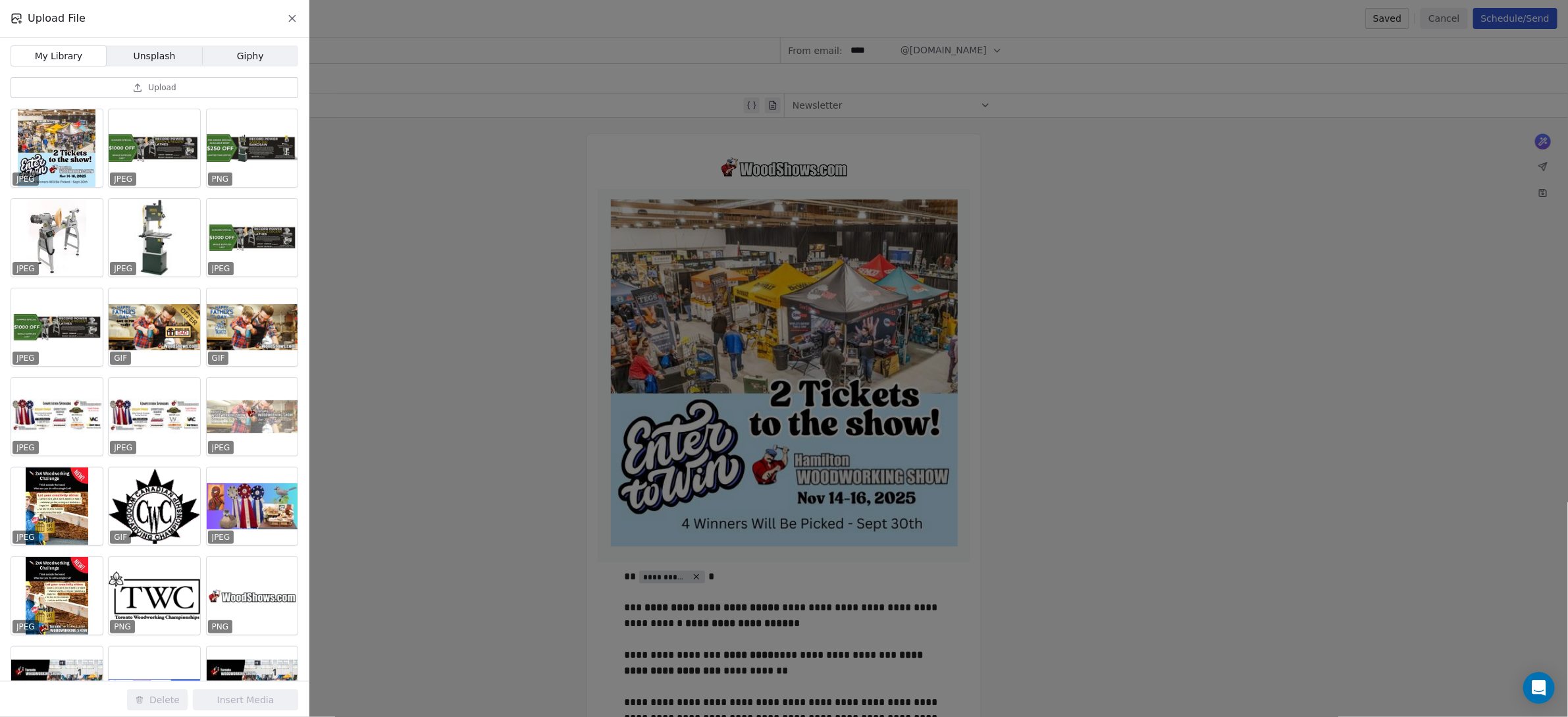
scroll to position [346, 0]
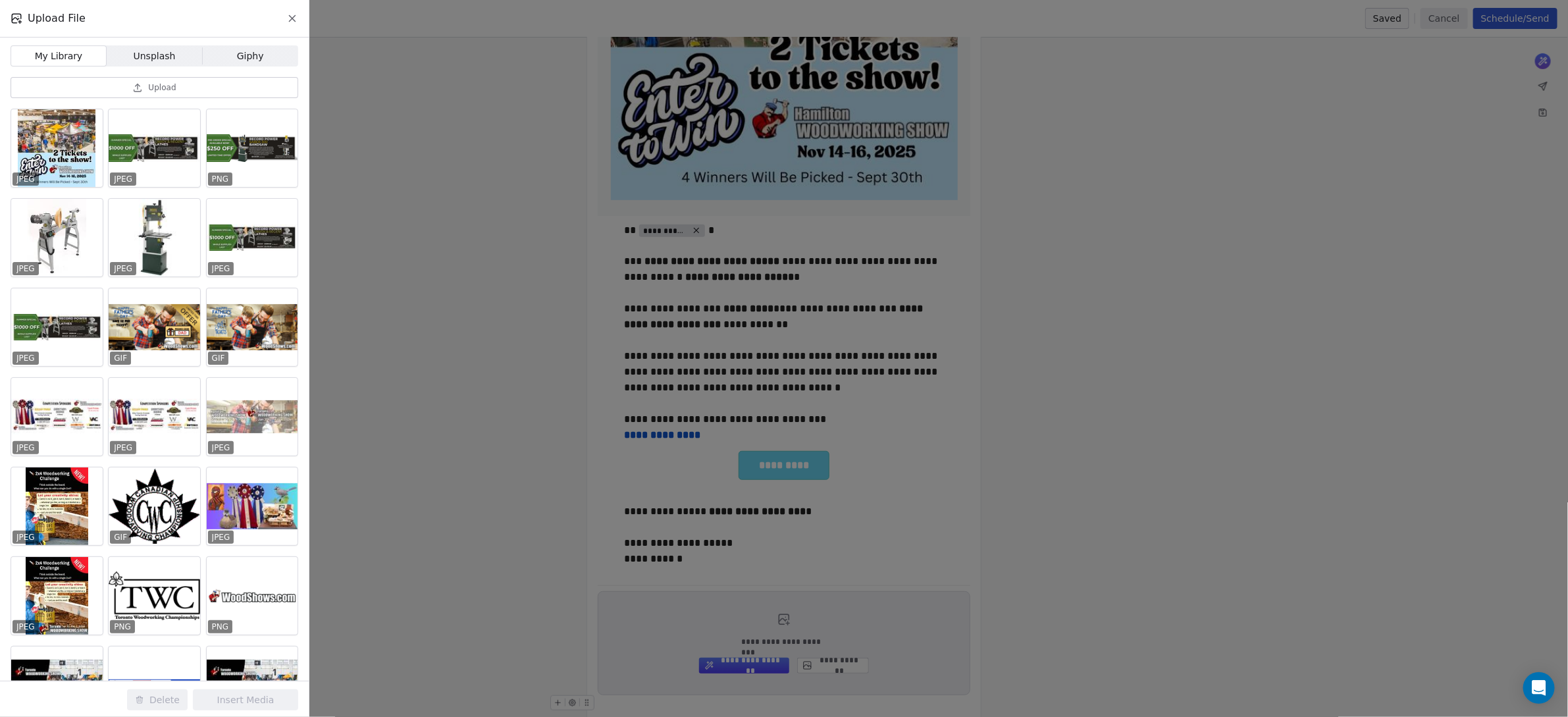
click at [995, 254] on div "Upload File My Library My Library Unsplash Unsplash Giphy Giphy Upload JPEG JPE…" at bounding box center [784, 358] width 1568 height 717
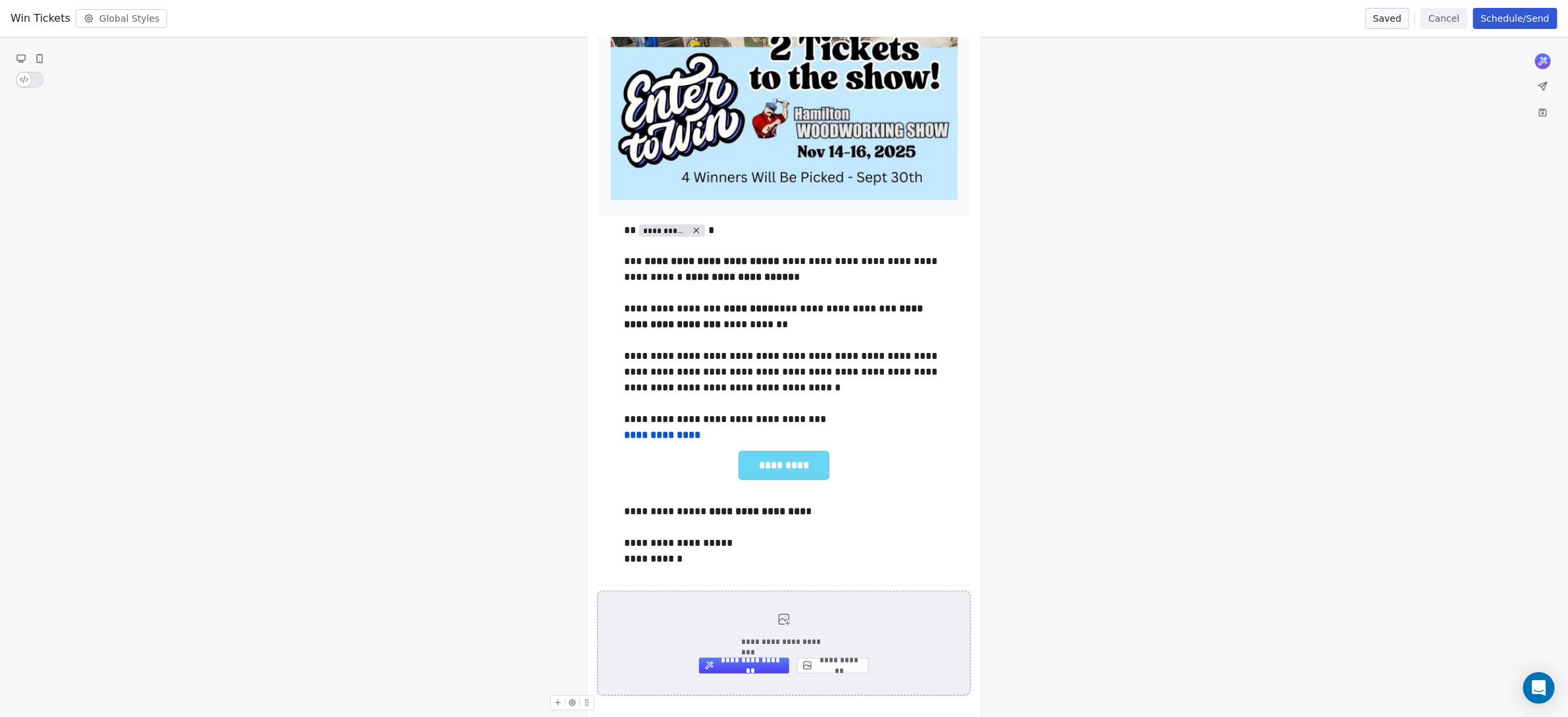
click at [929, 633] on div "**********" at bounding box center [784, 642] width 372 height 104
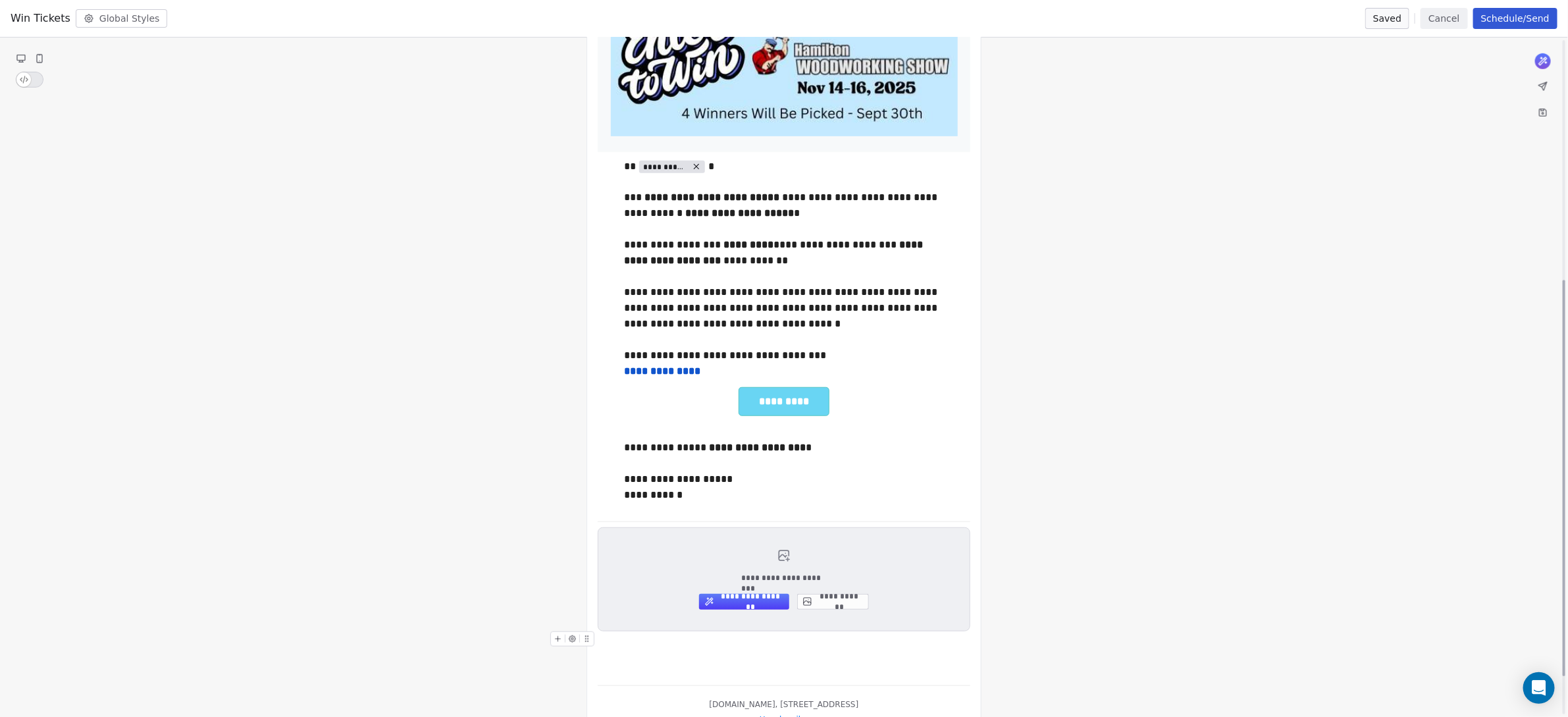
scroll to position [428, 0]
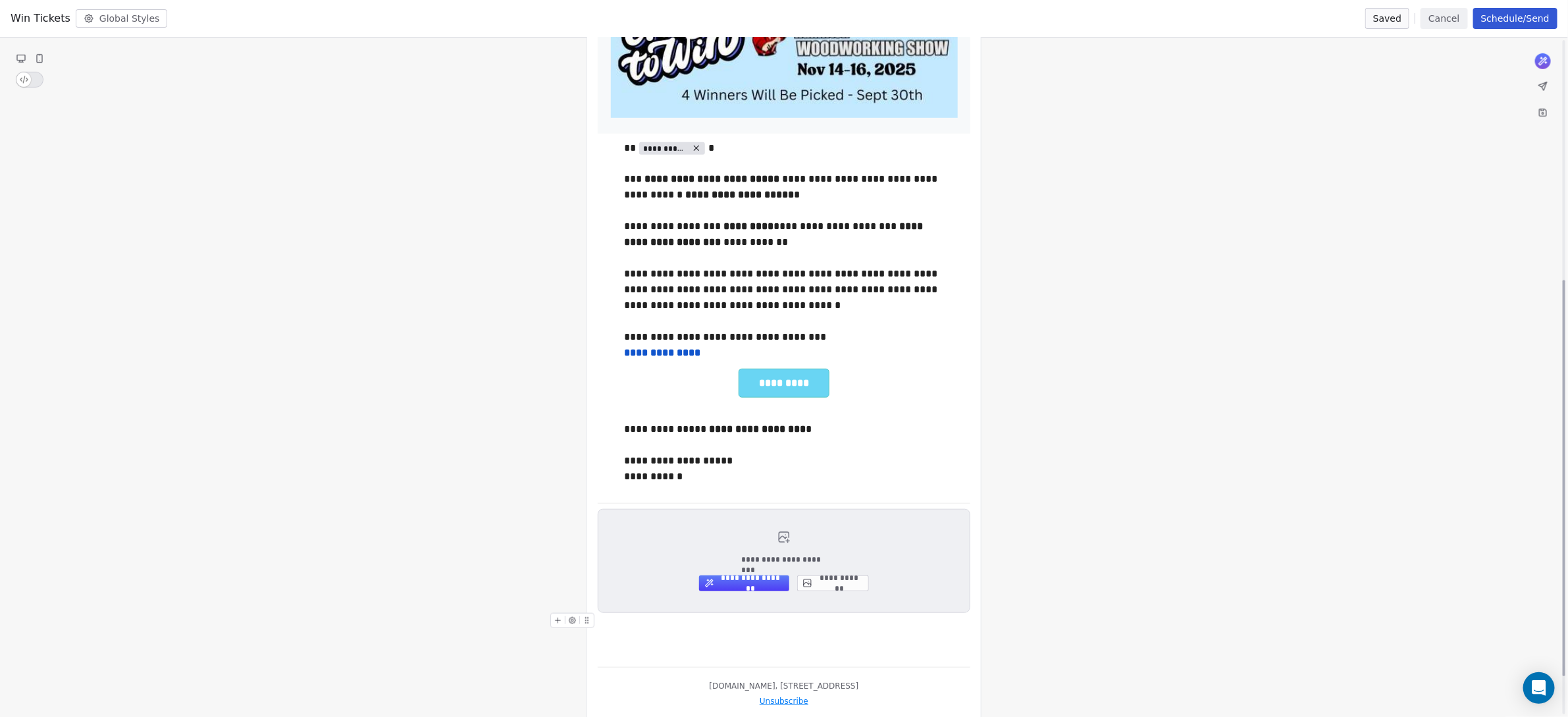
click at [788, 621] on div at bounding box center [784, 620] width 372 height 16
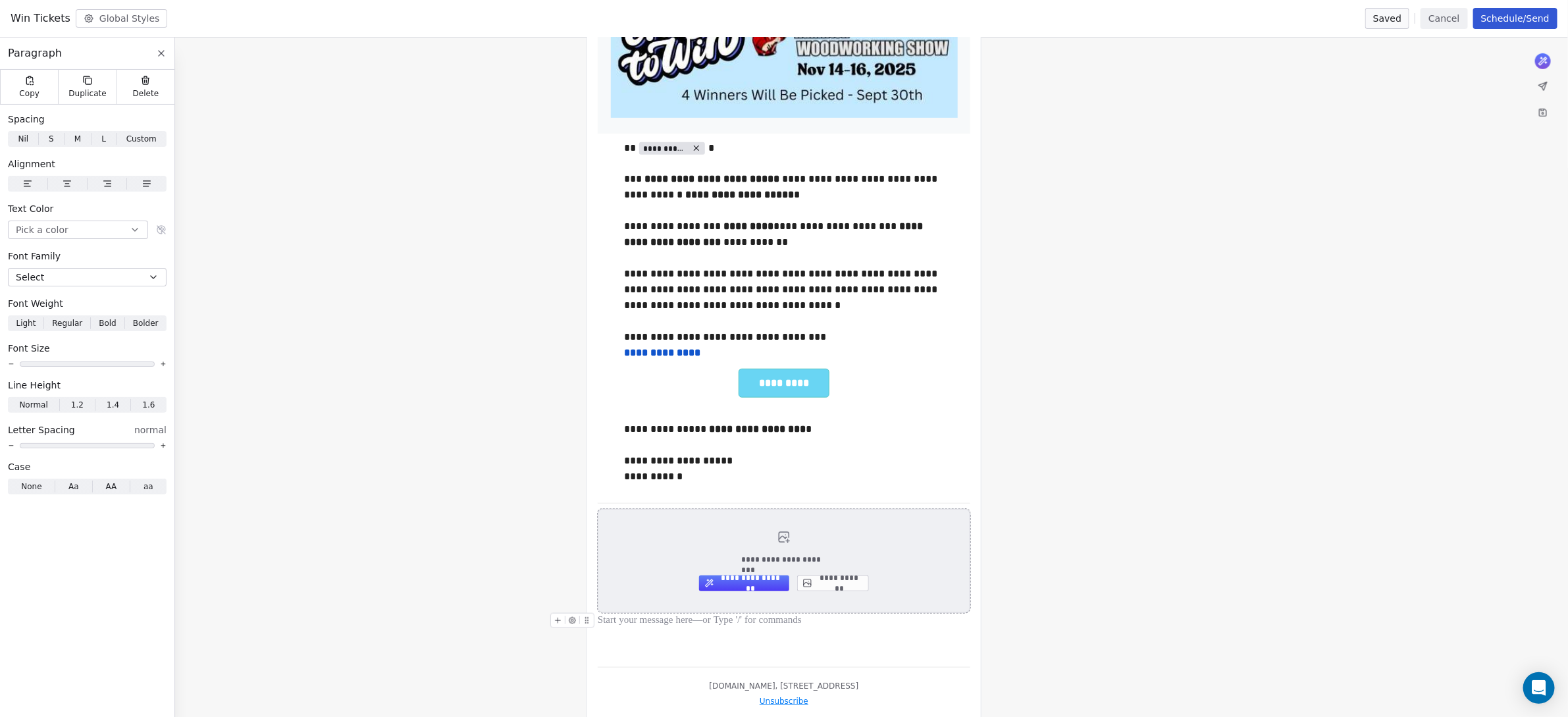
click at [692, 550] on div "**********" at bounding box center [784, 560] width 372 height 104
click at [678, 546] on div "**********" at bounding box center [784, 560] width 372 height 104
click at [590, 617] on icon at bounding box center [587, 620] width 8 height 8
click at [147, 84] on icon at bounding box center [146, 81] width 10 height 10
click at [622, 591] on div "**********" at bounding box center [784, 560] width 372 height 104
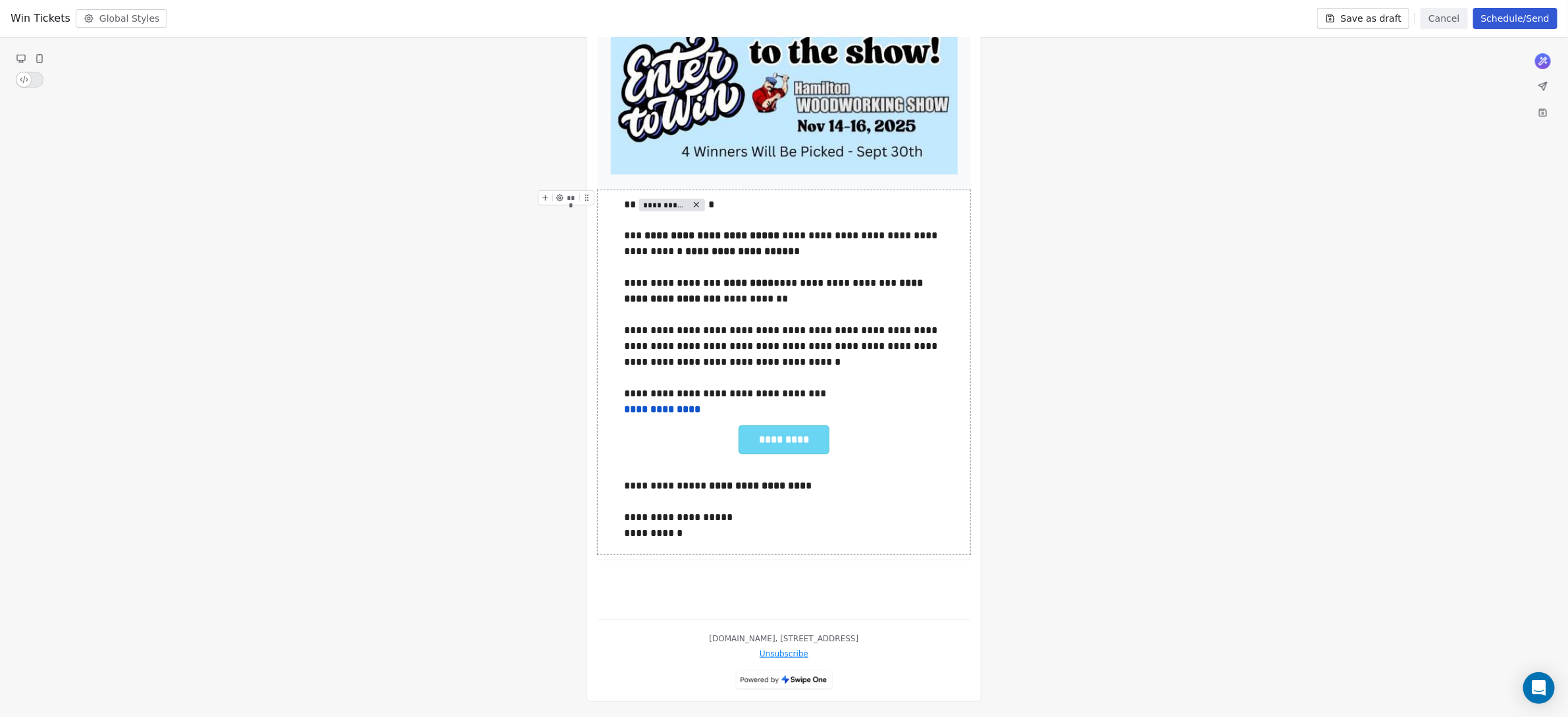
scroll to position [360, 0]
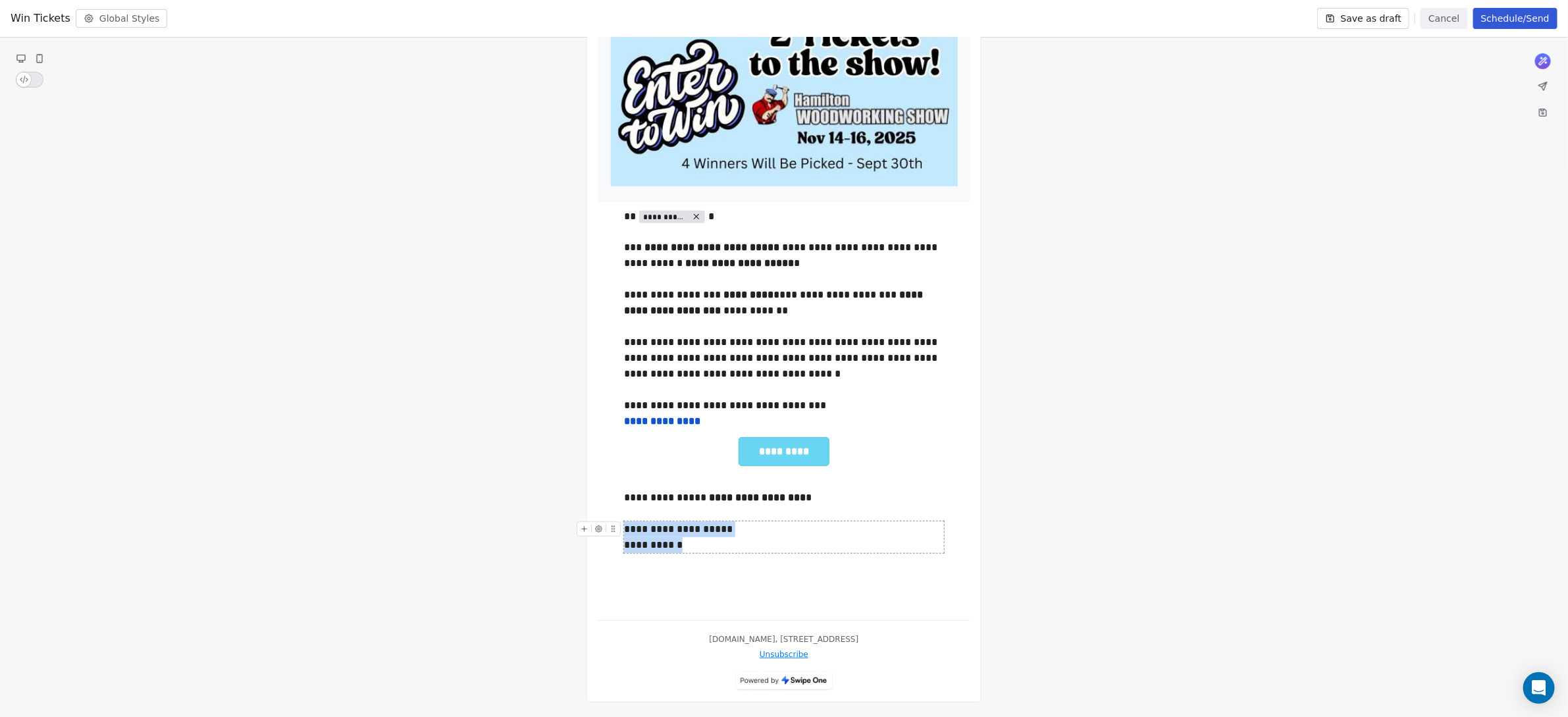
click at [1527, 18] on button "Schedule/Send" at bounding box center [1515, 19] width 84 height 21
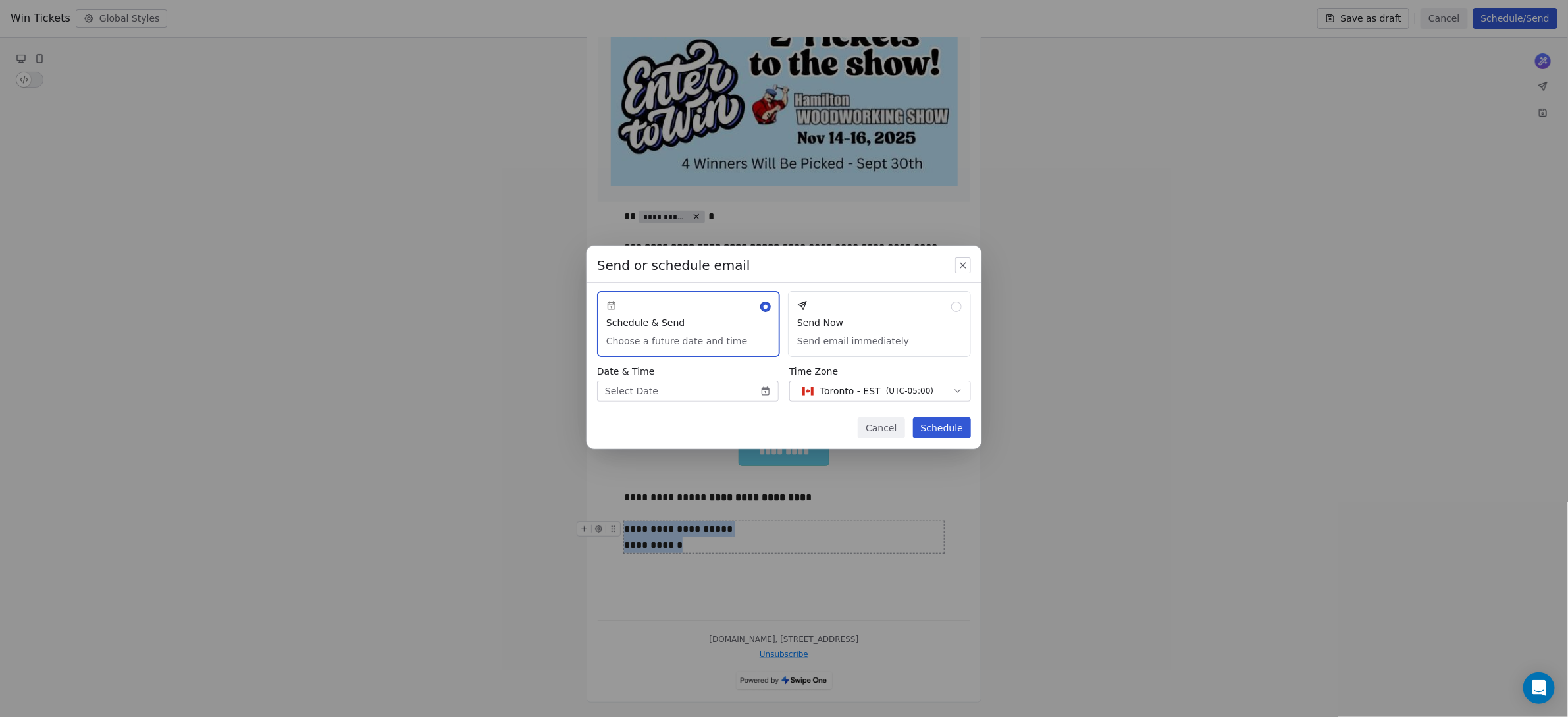
click at [856, 339] on button "Send Now Send email immediately" at bounding box center [879, 324] width 183 height 66
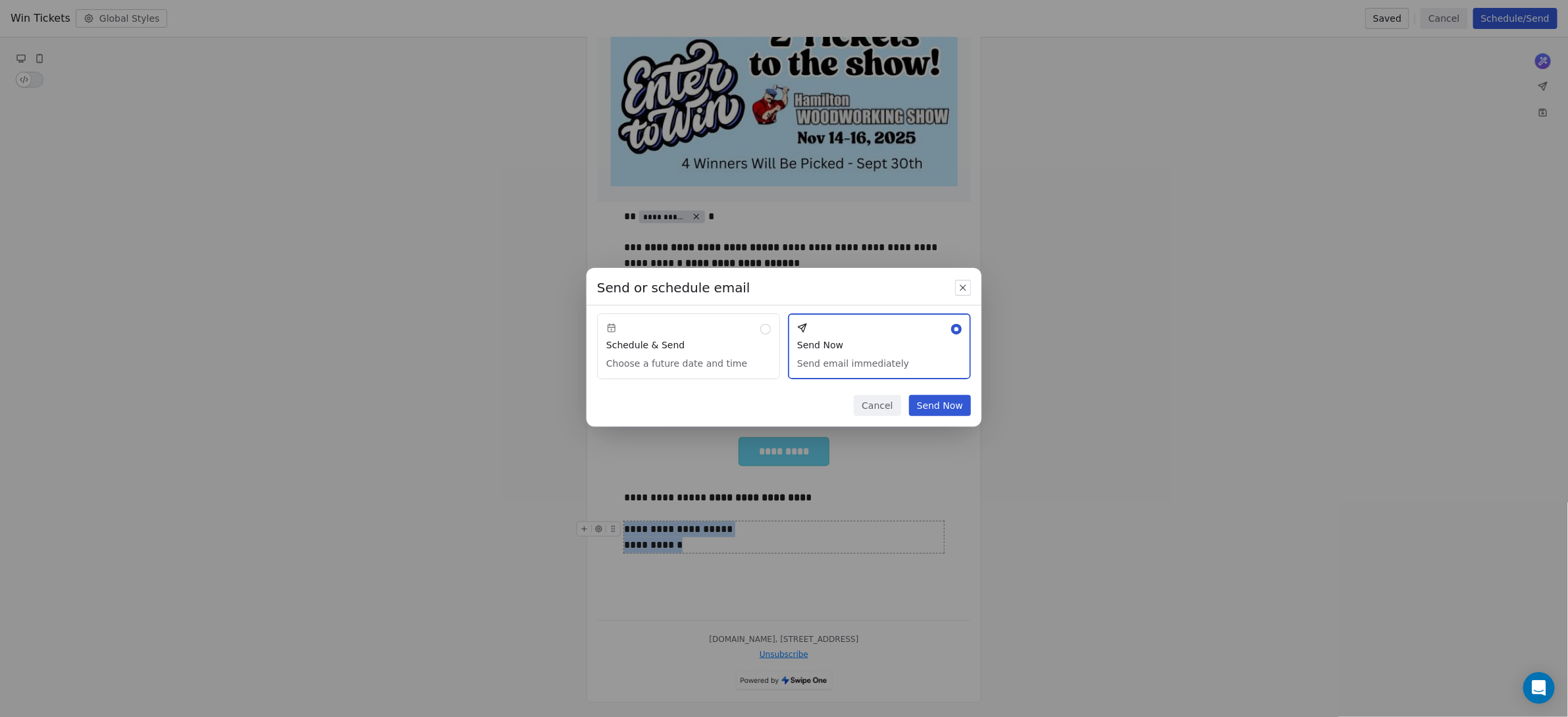
click at [936, 407] on button "Send Now" at bounding box center [940, 405] width 62 height 21
